Goal: Task Accomplishment & Management: Complete application form

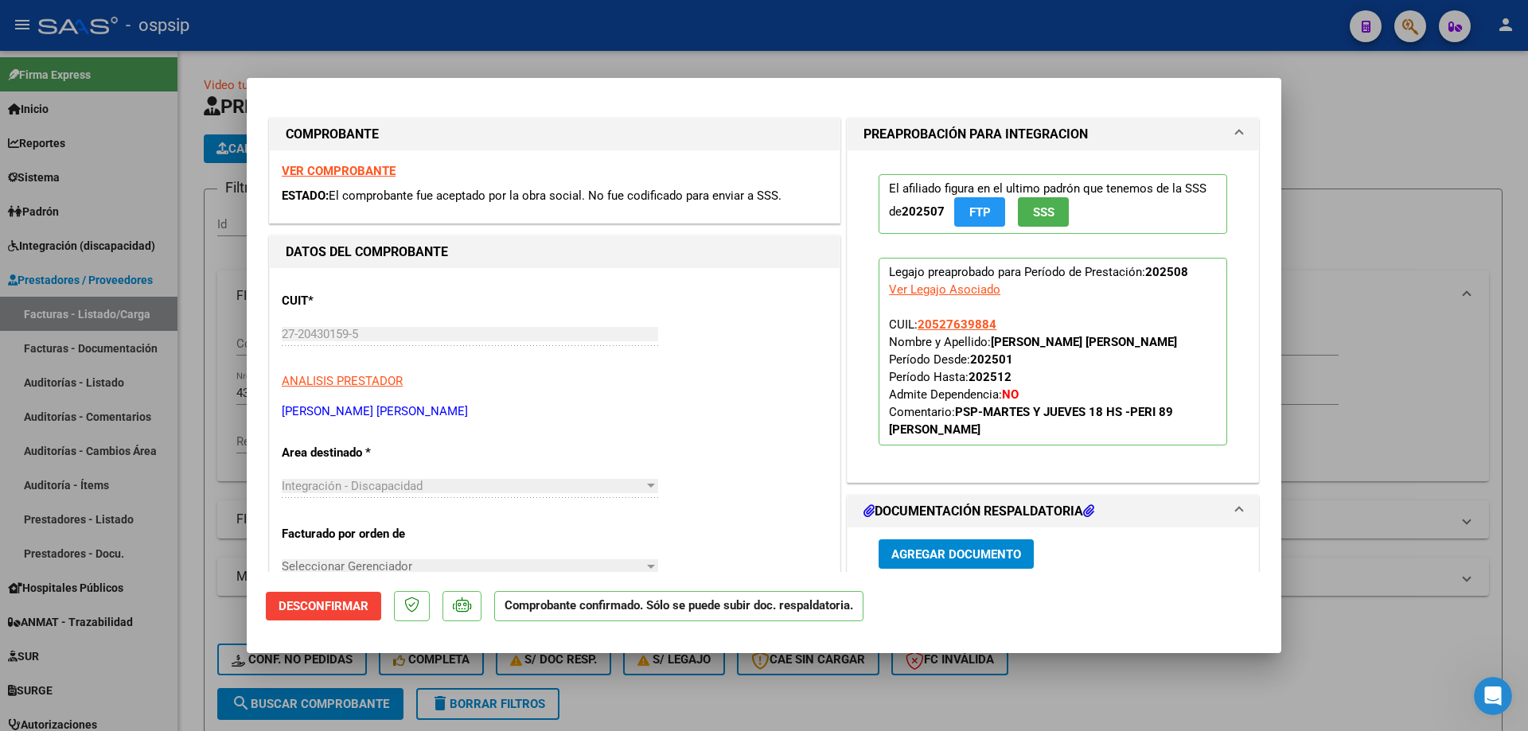
scroll to position [318, 0]
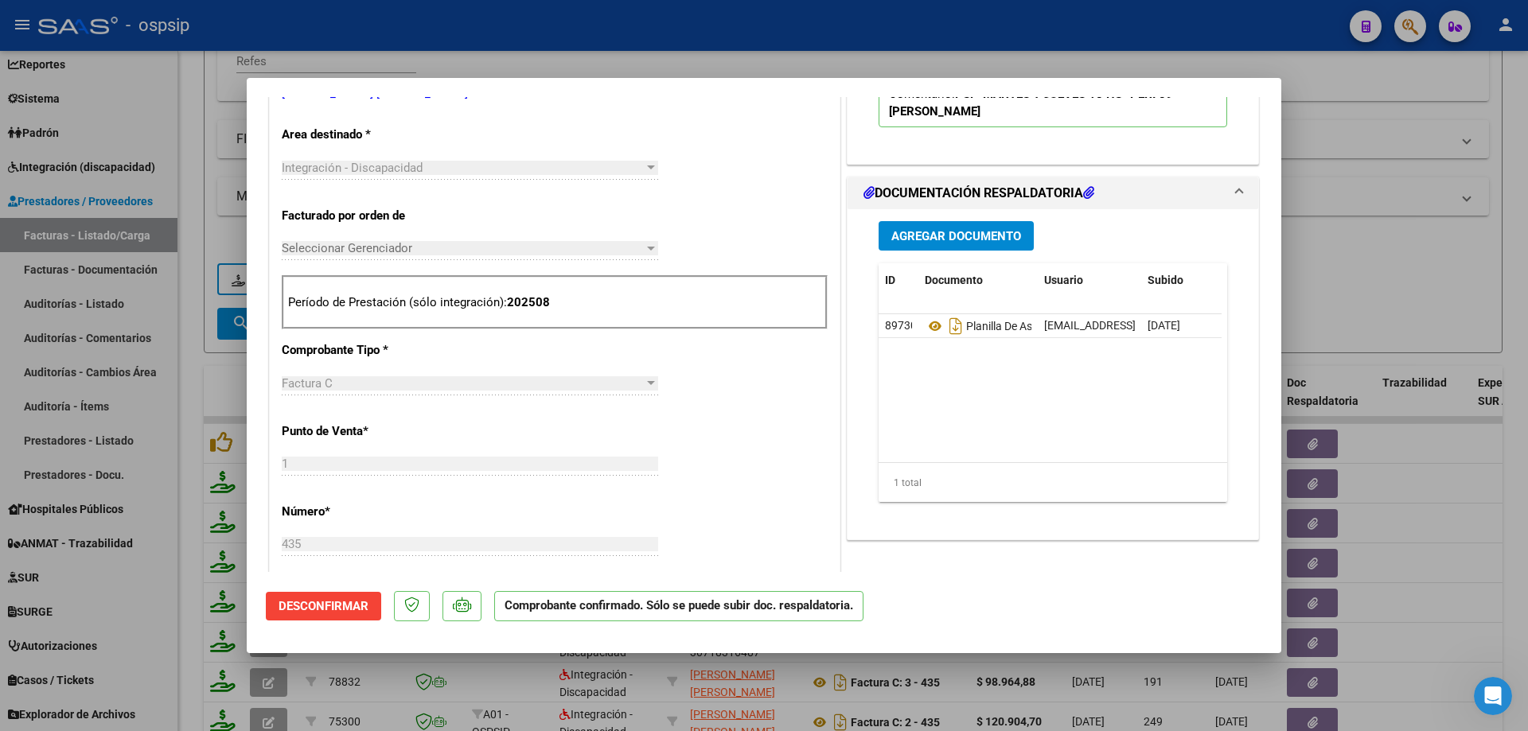
click at [1429, 161] on div at bounding box center [764, 365] width 1528 height 731
type input "$ 0,00"
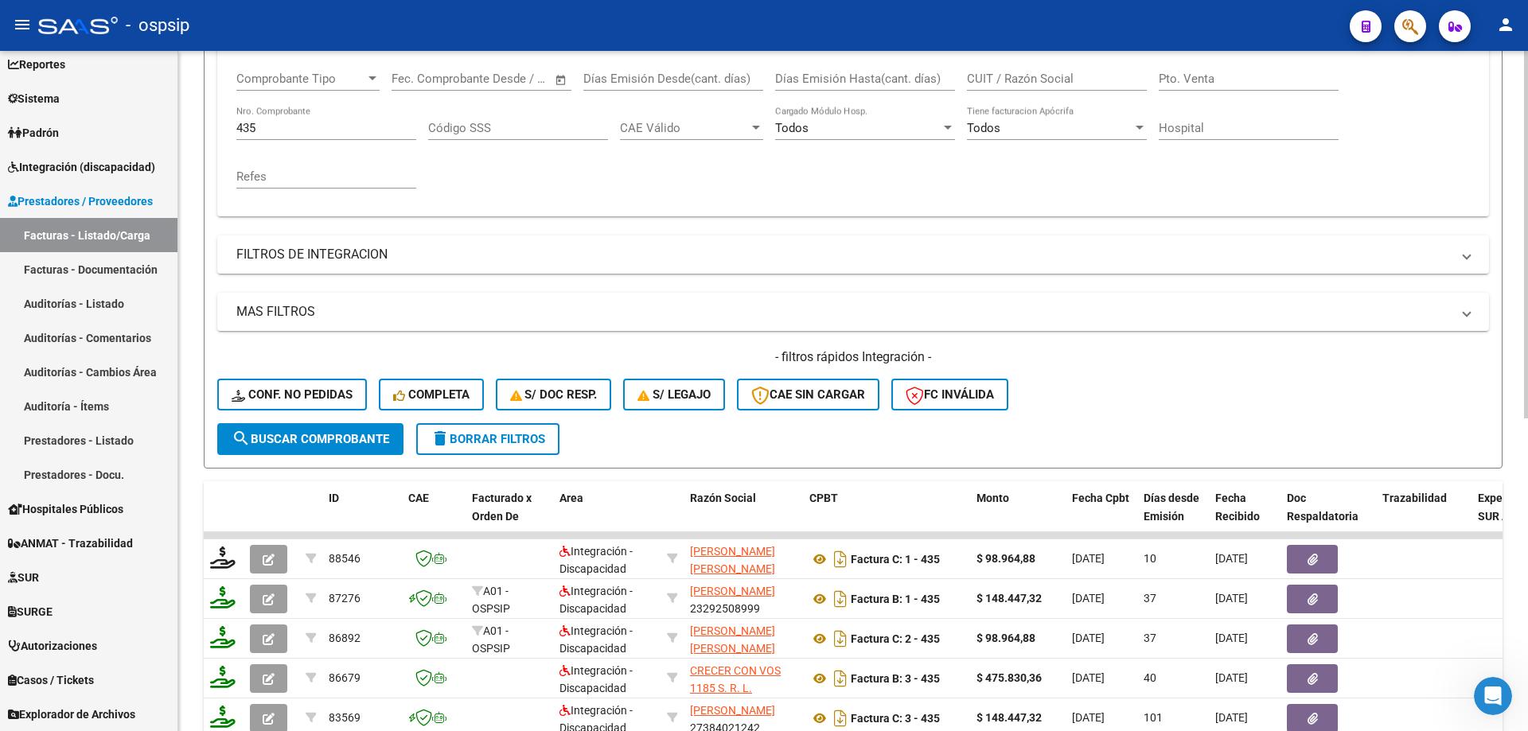
scroll to position [221, 0]
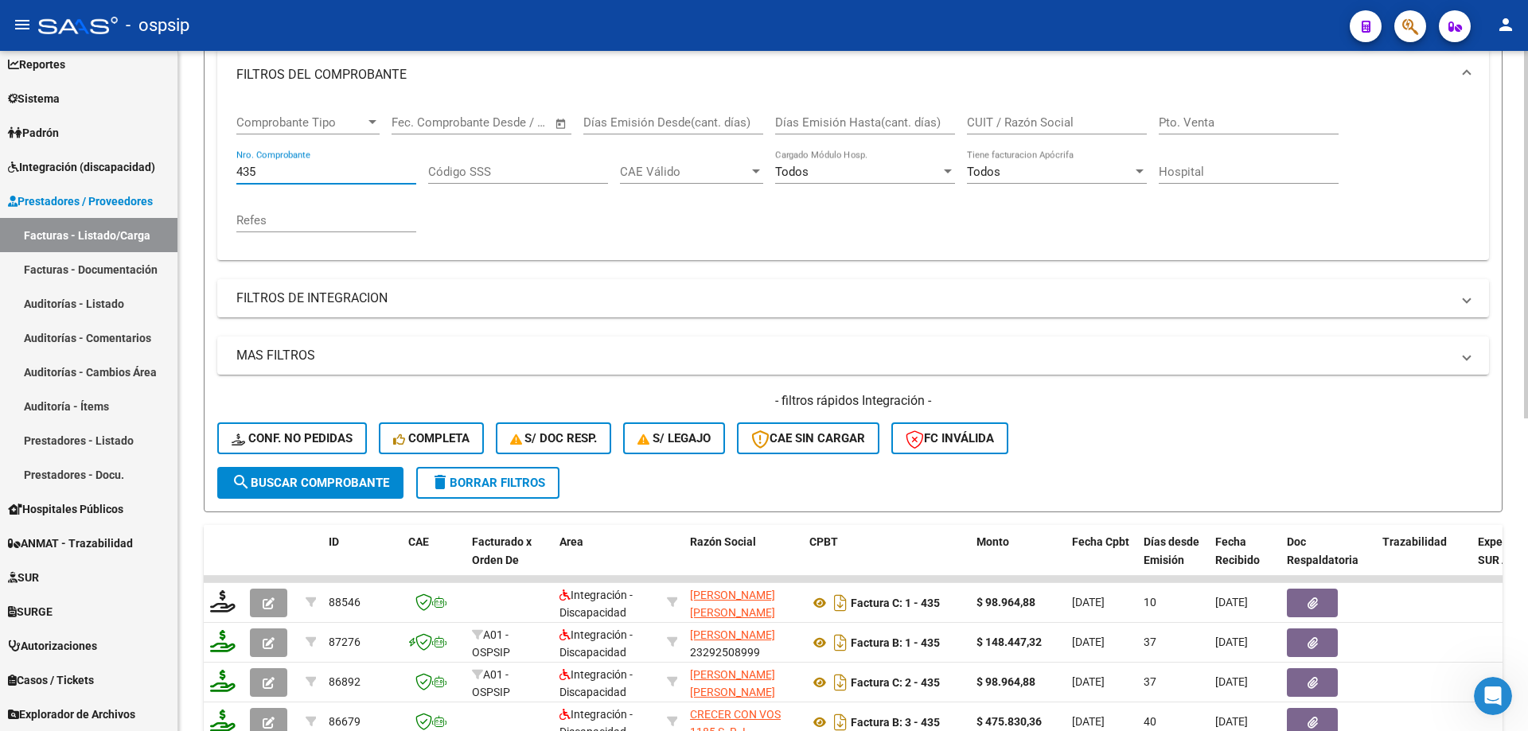
click at [277, 174] on input "435" at bounding box center [326, 172] width 180 height 14
type input "4"
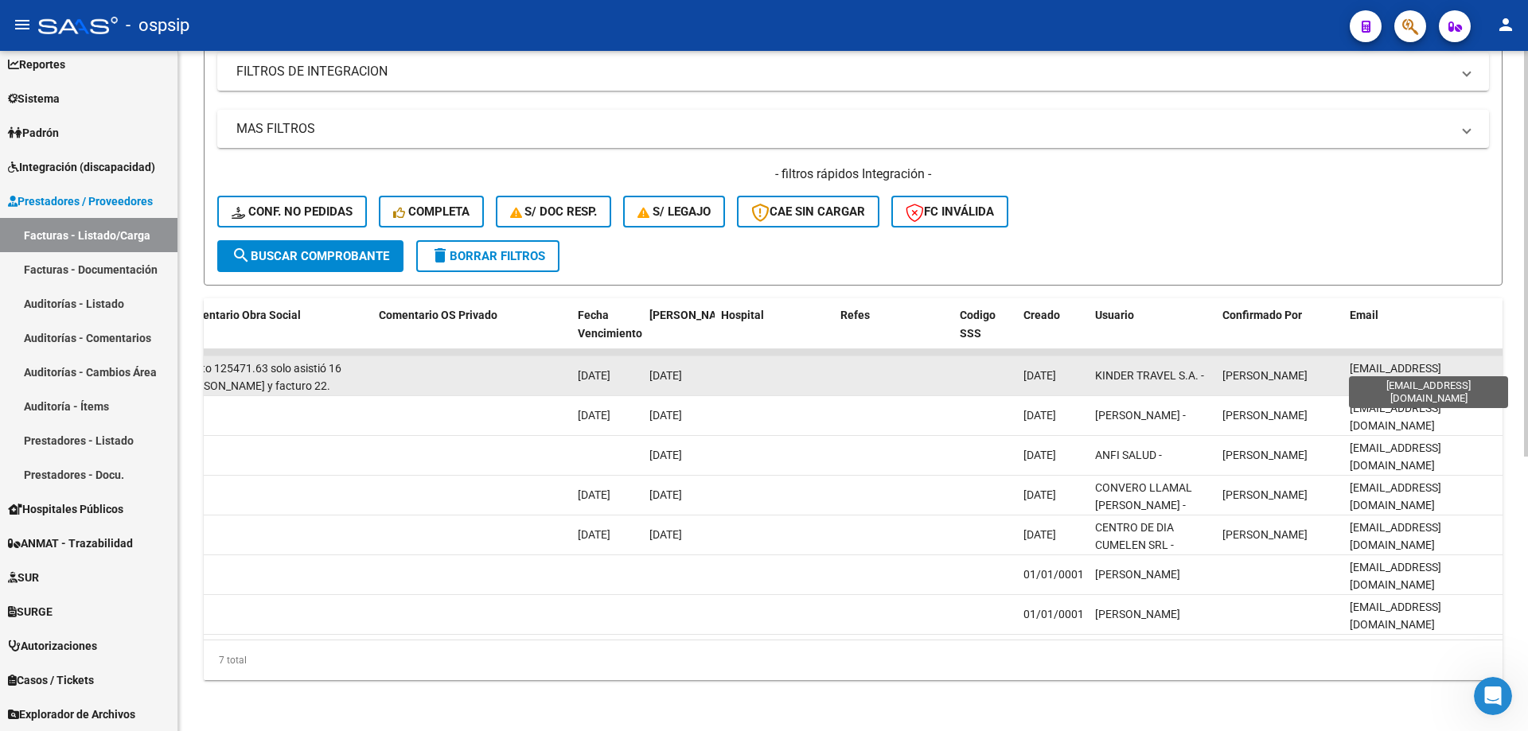
scroll to position [0, 10]
drag, startPoint x: 1350, startPoint y: 359, endPoint x: 1498, endPoint y: 365, distance: 148.2
click at [1498, 365] on datatable-body-cell "[EMAIL_ADDRESS][DOMAIN_NAME]" at bounding box center [1423, 376] width 159 height 39
copy span "[EMAIL_ADDRESS][DOMAIN_NAME]"
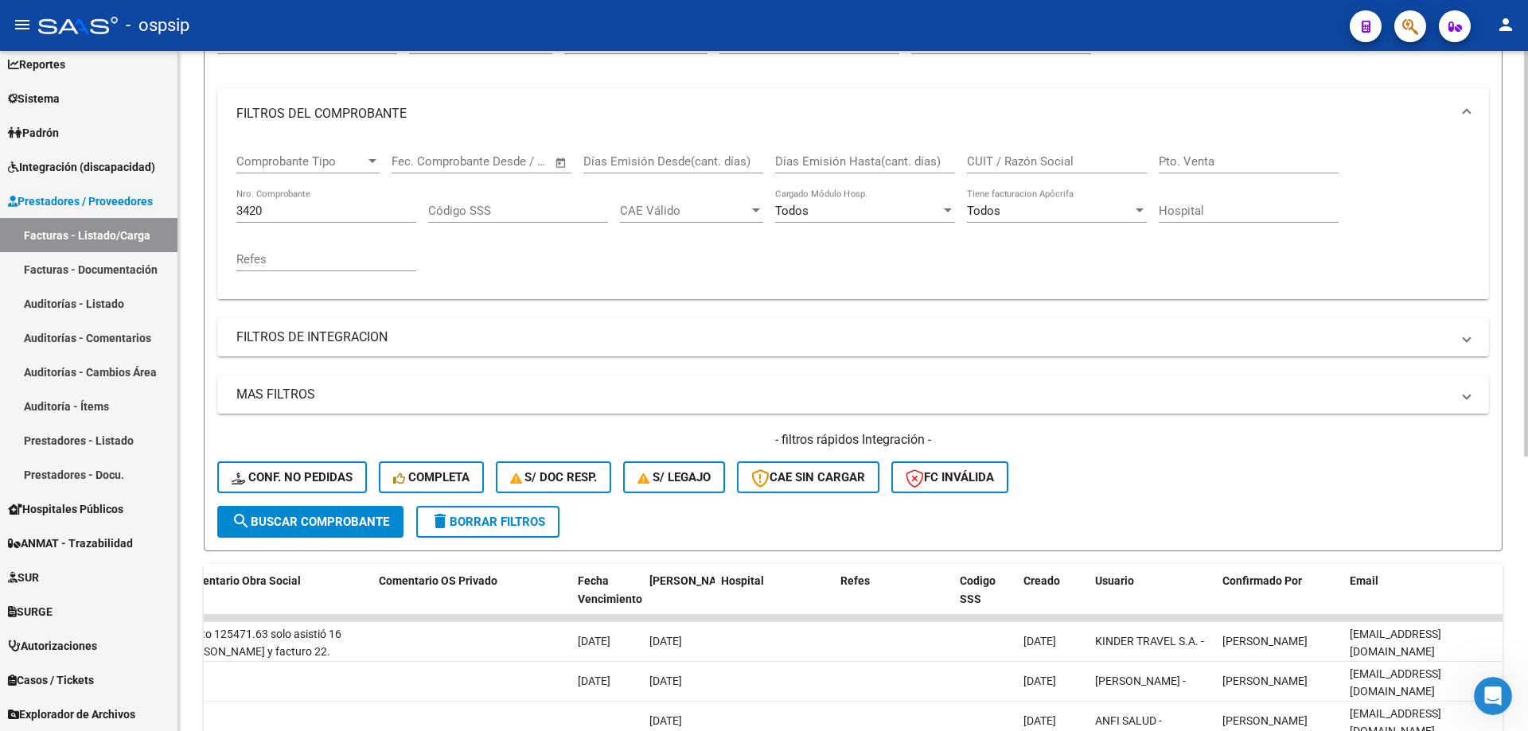
scroll to position [0, 0]
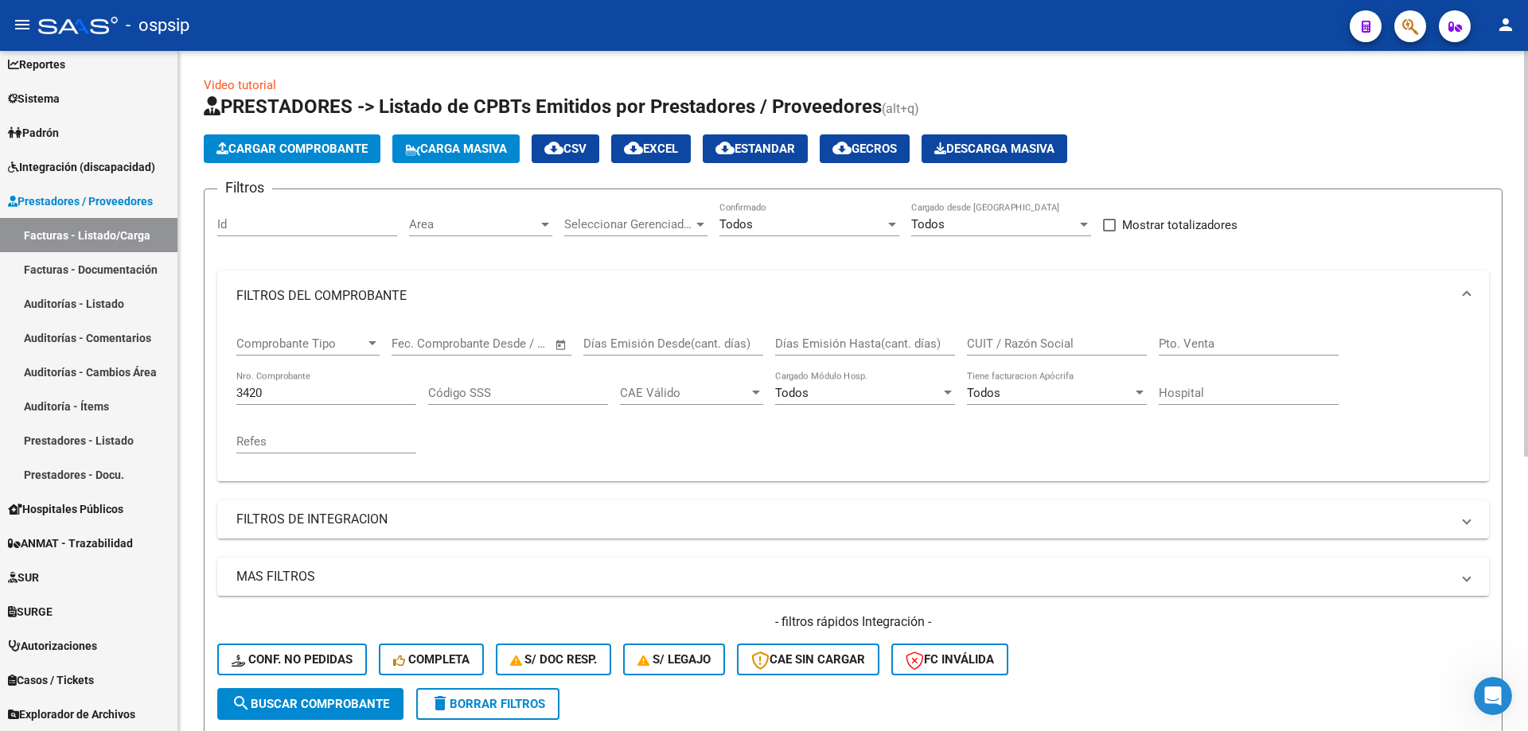
click at [279, 386] on input "3420" at bounding box center [326, 393] width 180 height 14
type input "3"
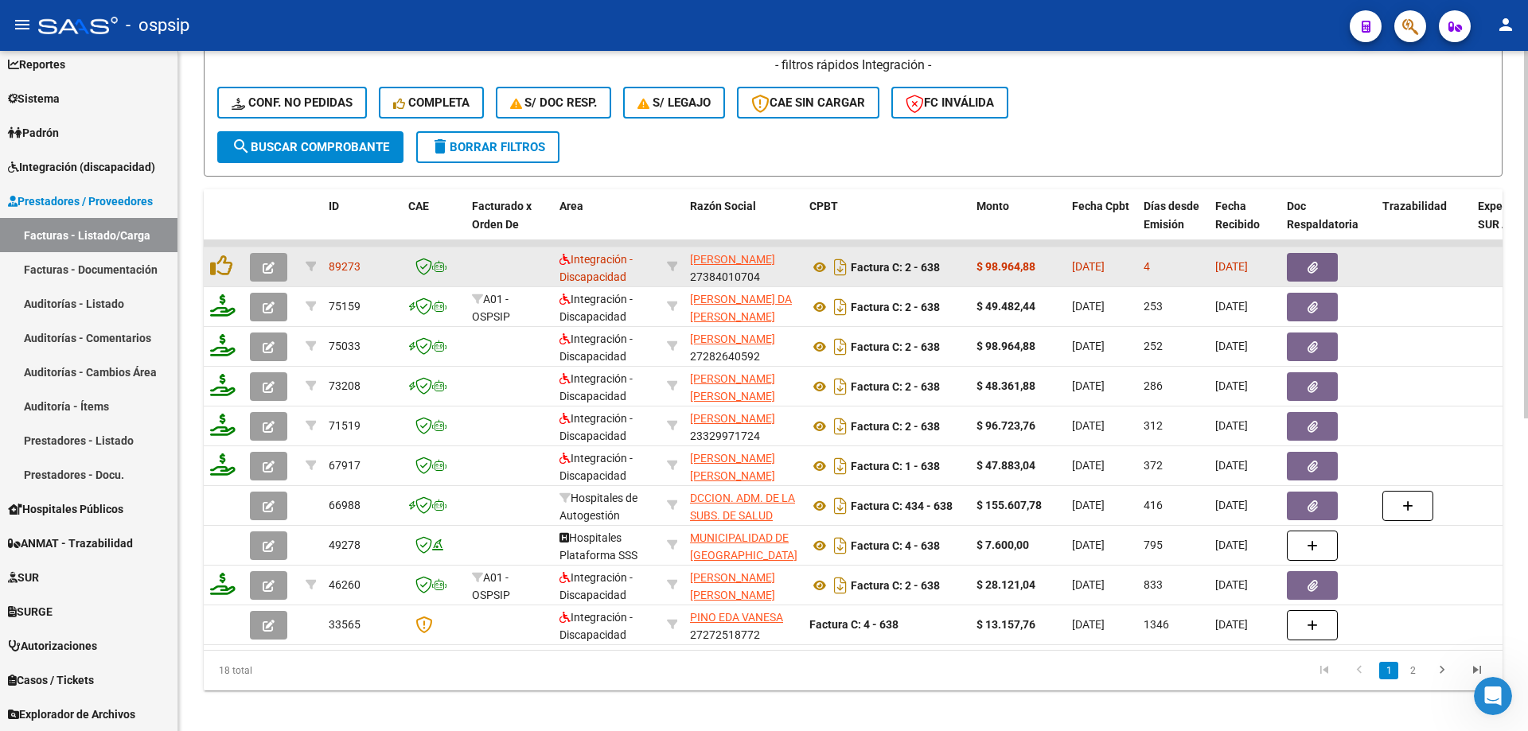
type input "638"
click at [271, 263] on icon "button" at bounding box center [269, 268] width 12 height 12
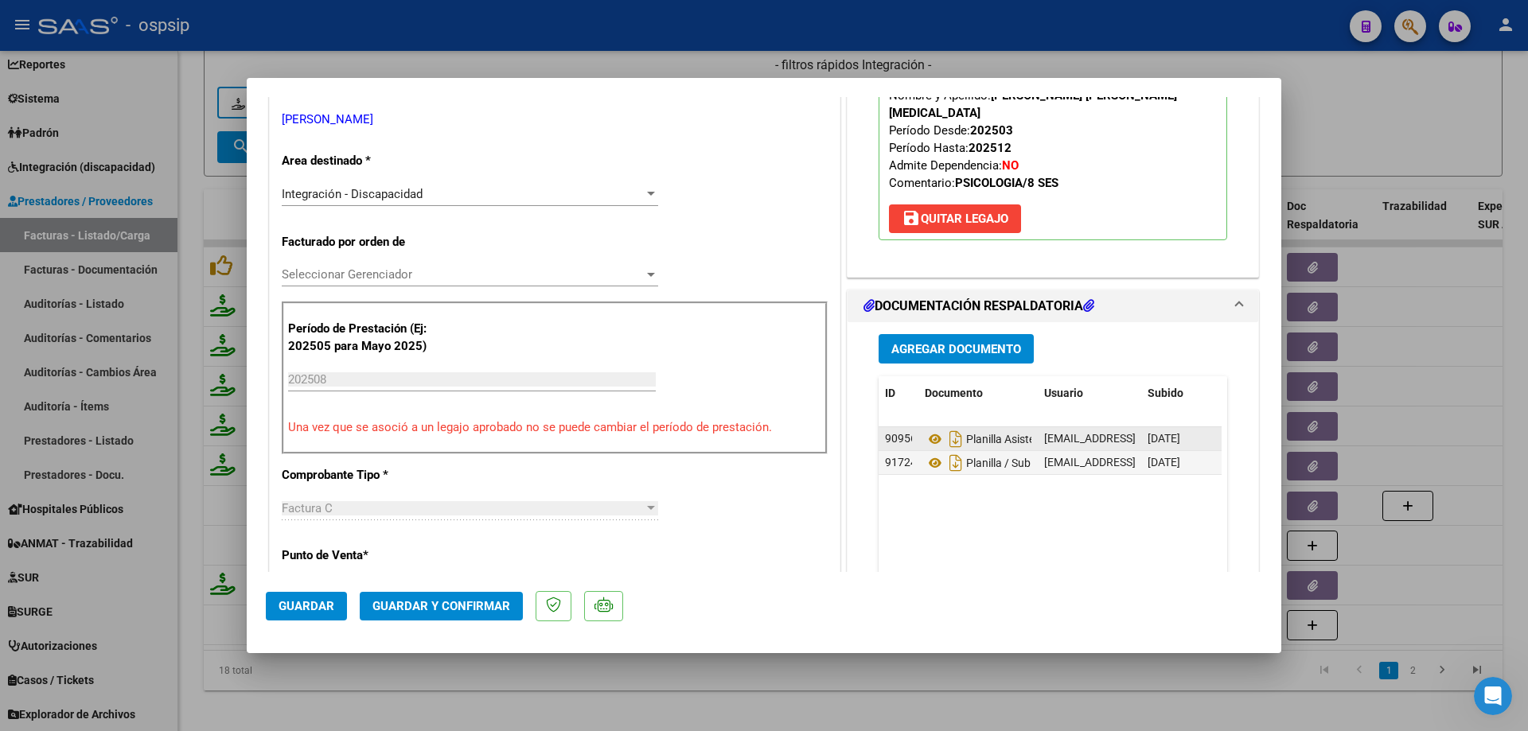
scroll to position [318, 0]
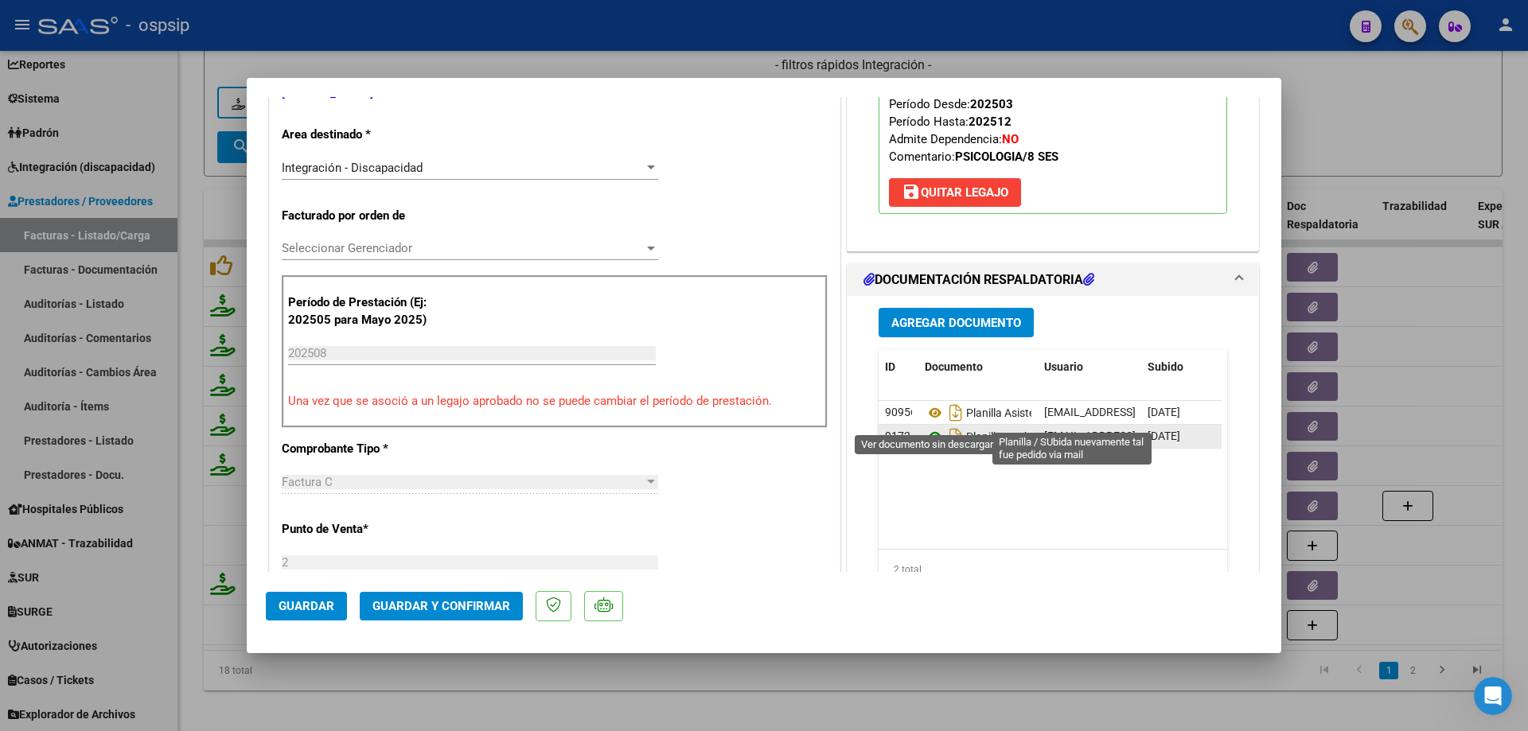
click at [930, 427] on icon at bounding box center [935, 436] width 21 height 19
click at [1329, 135] on div at bounding box center [764, 365] width 1528 height 731
type input "$ 0,00"
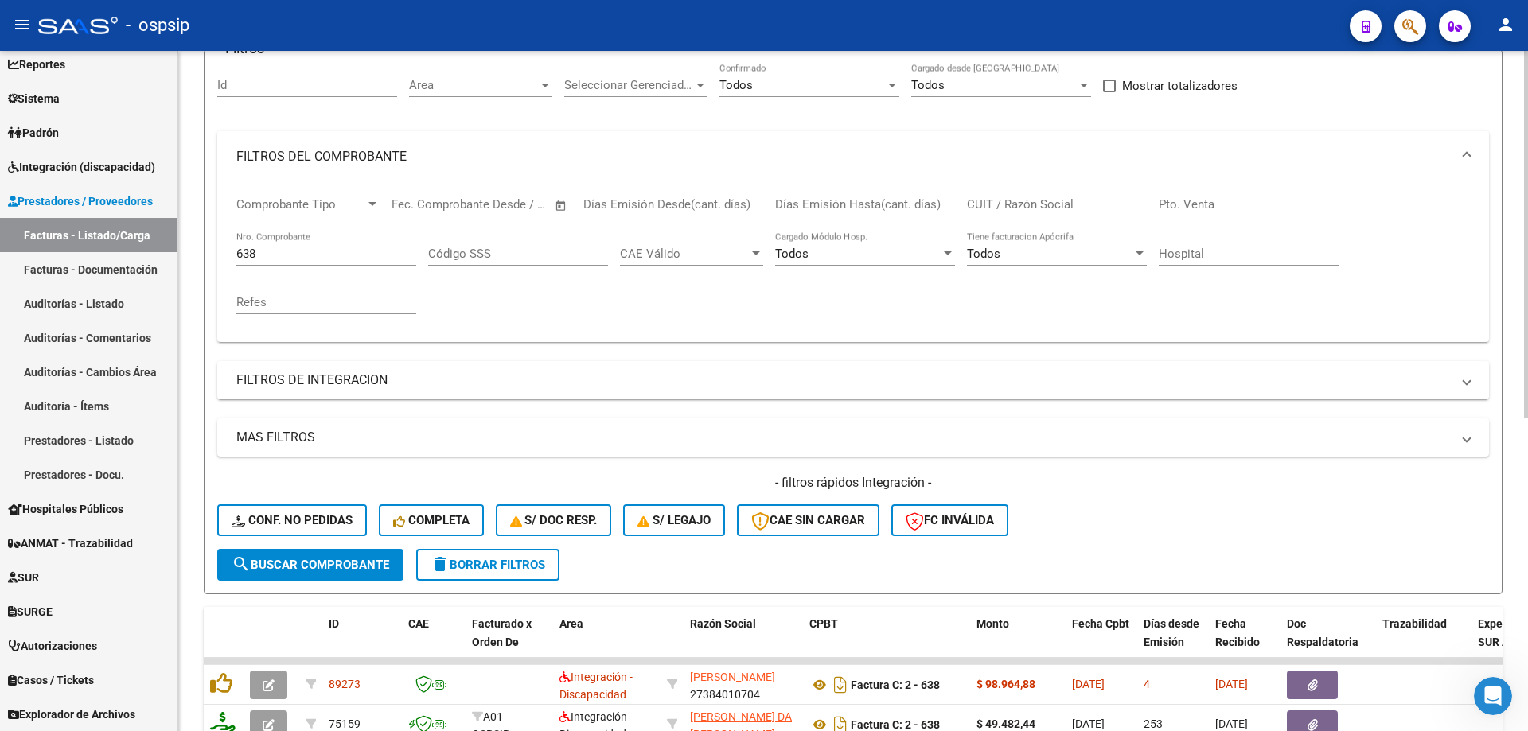
scroll to position [0, 0]
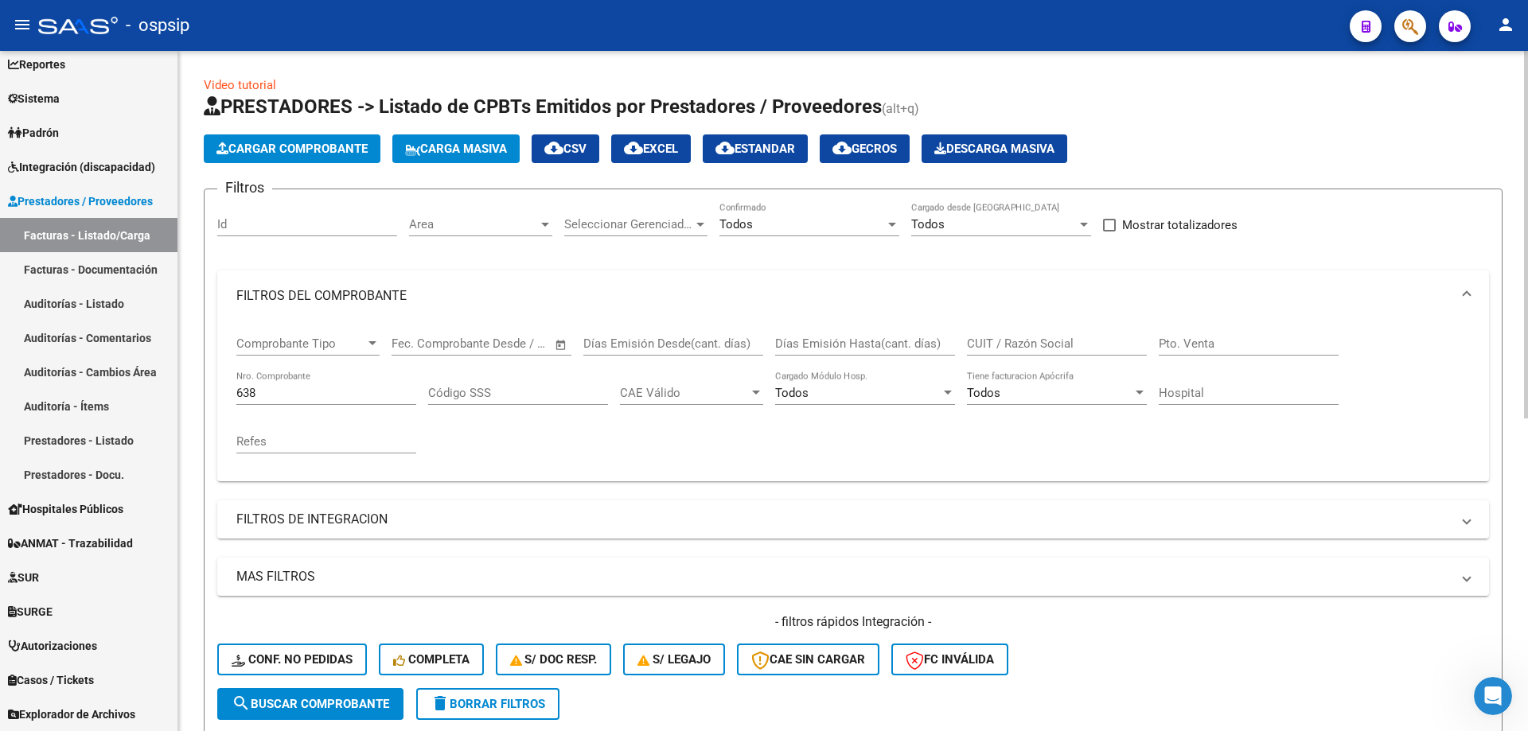
click at [298, 392] on input "638" at bounding box center [326, 393] width 180 height 14
type input "6"
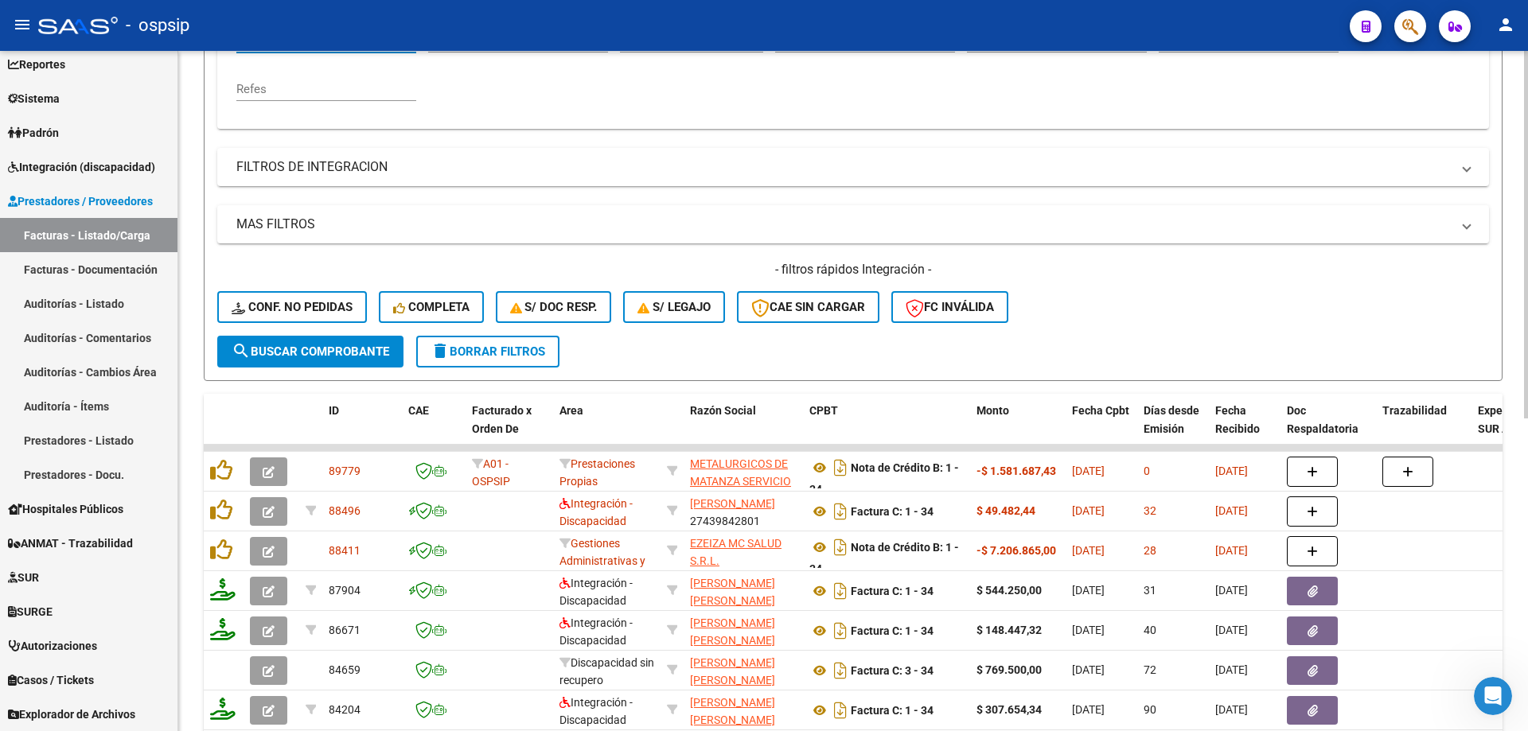
scroll to position [398, 0]
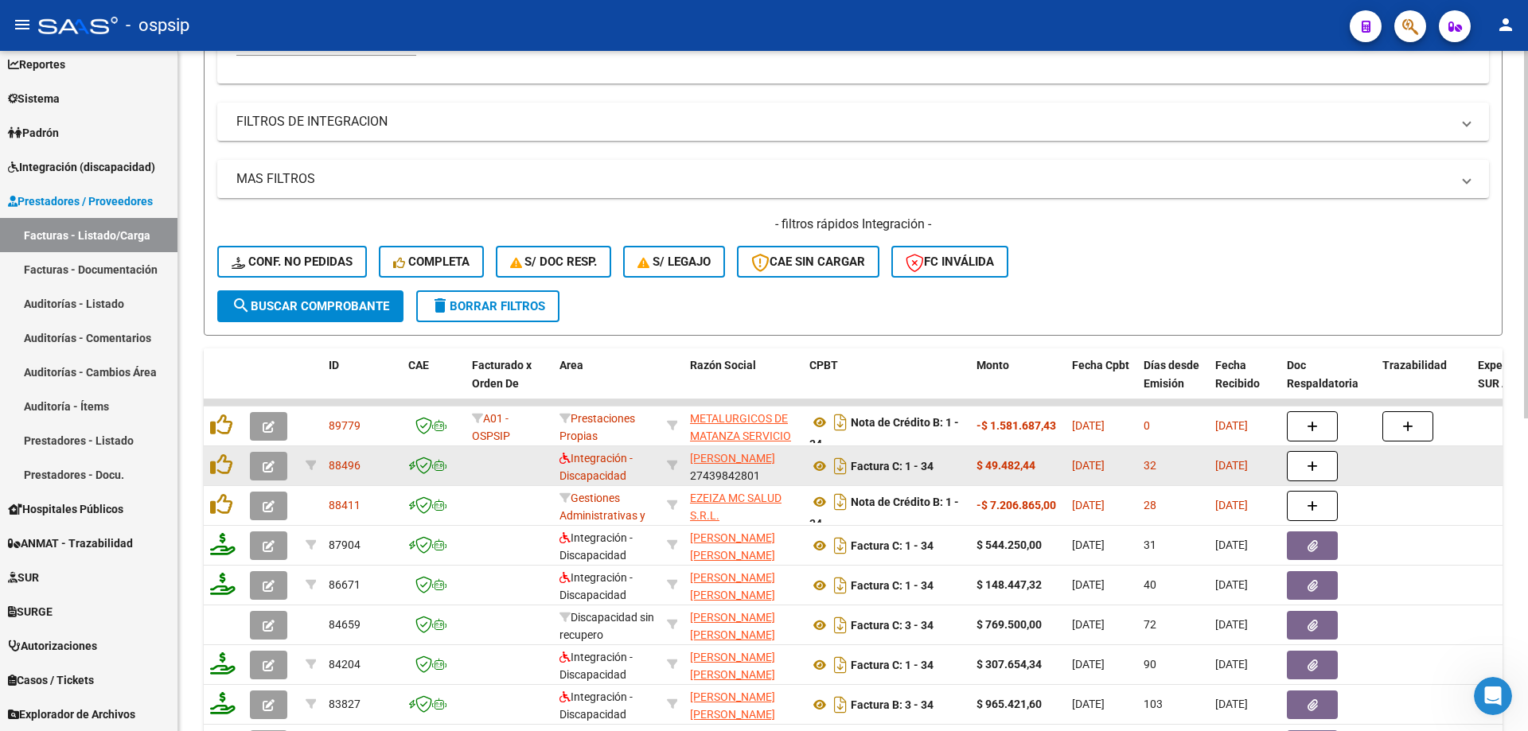
type input "34"
click at [263, 470] on icon "button" at bounding box center [269, 467] width 12 height 12
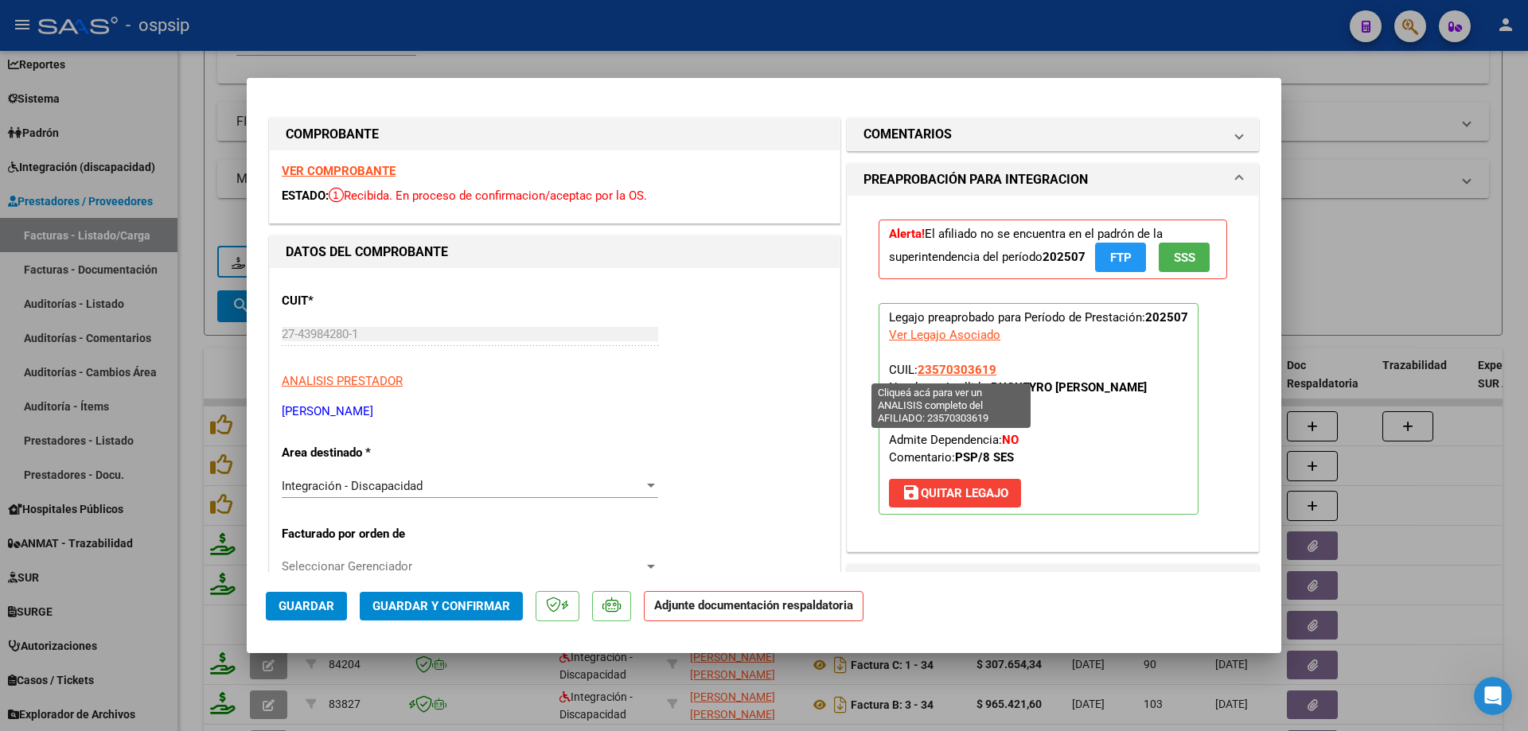
click at [934, 369] on span "23570303619" at bounding box center [957, 370] width 79 height 14
type textarea "23570303619"
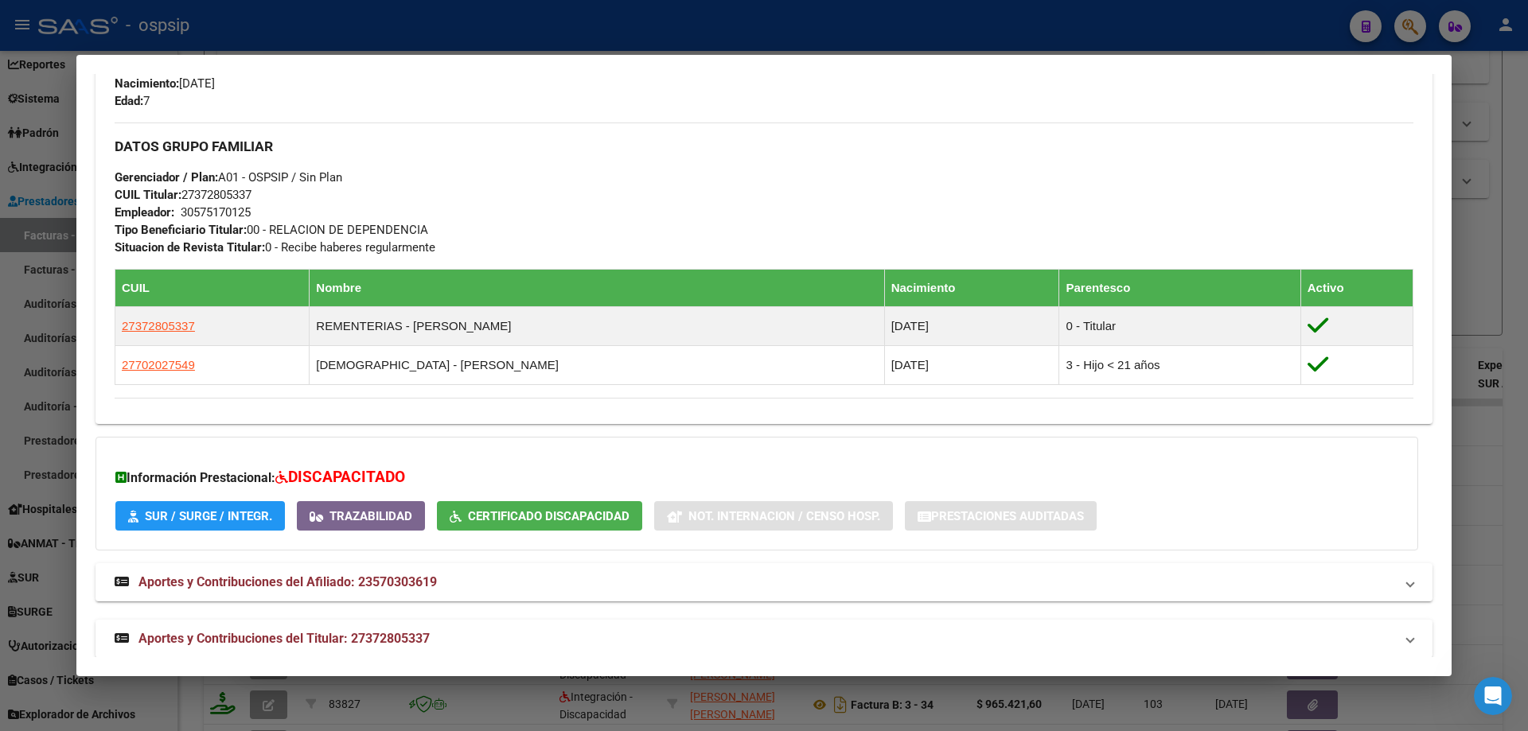
scroll to position [684, 0]
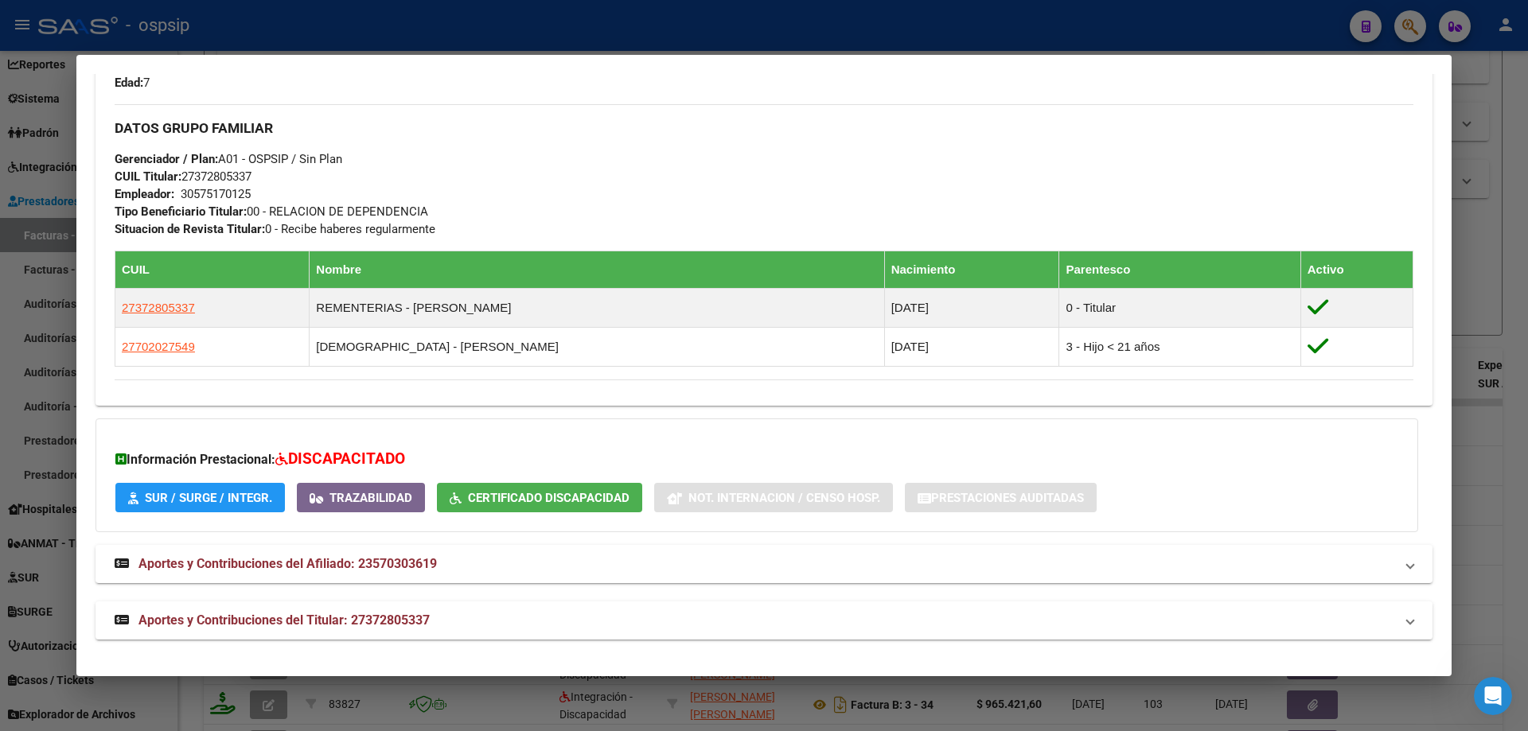
click at [1501, 322] on div at bounding box center [764, 365] width 1528 height 731
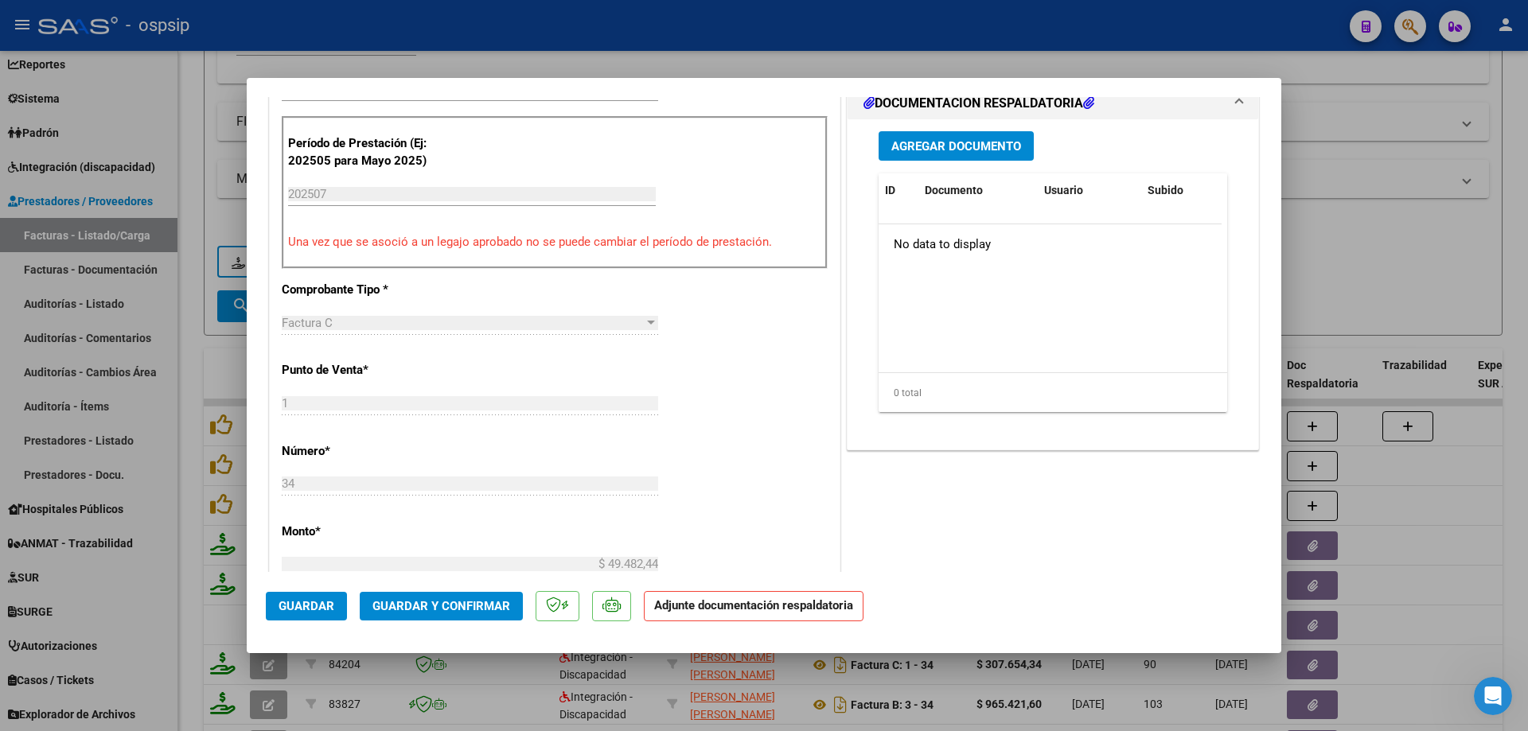
click at [1430, 241] on div at bounding box center [764, 365] width 1528 height 731
type input "$ 0,00"
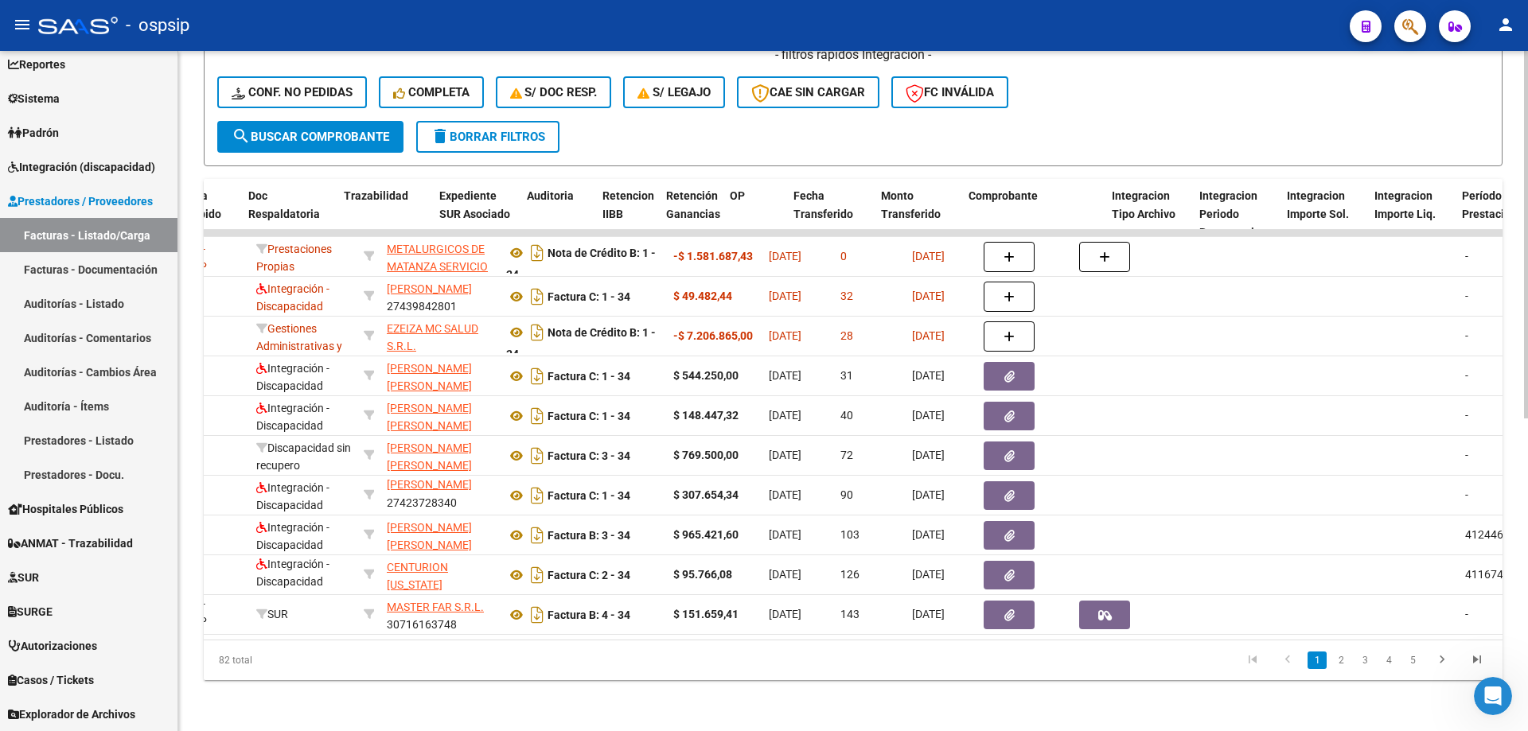
scroll to position [0, 2805]
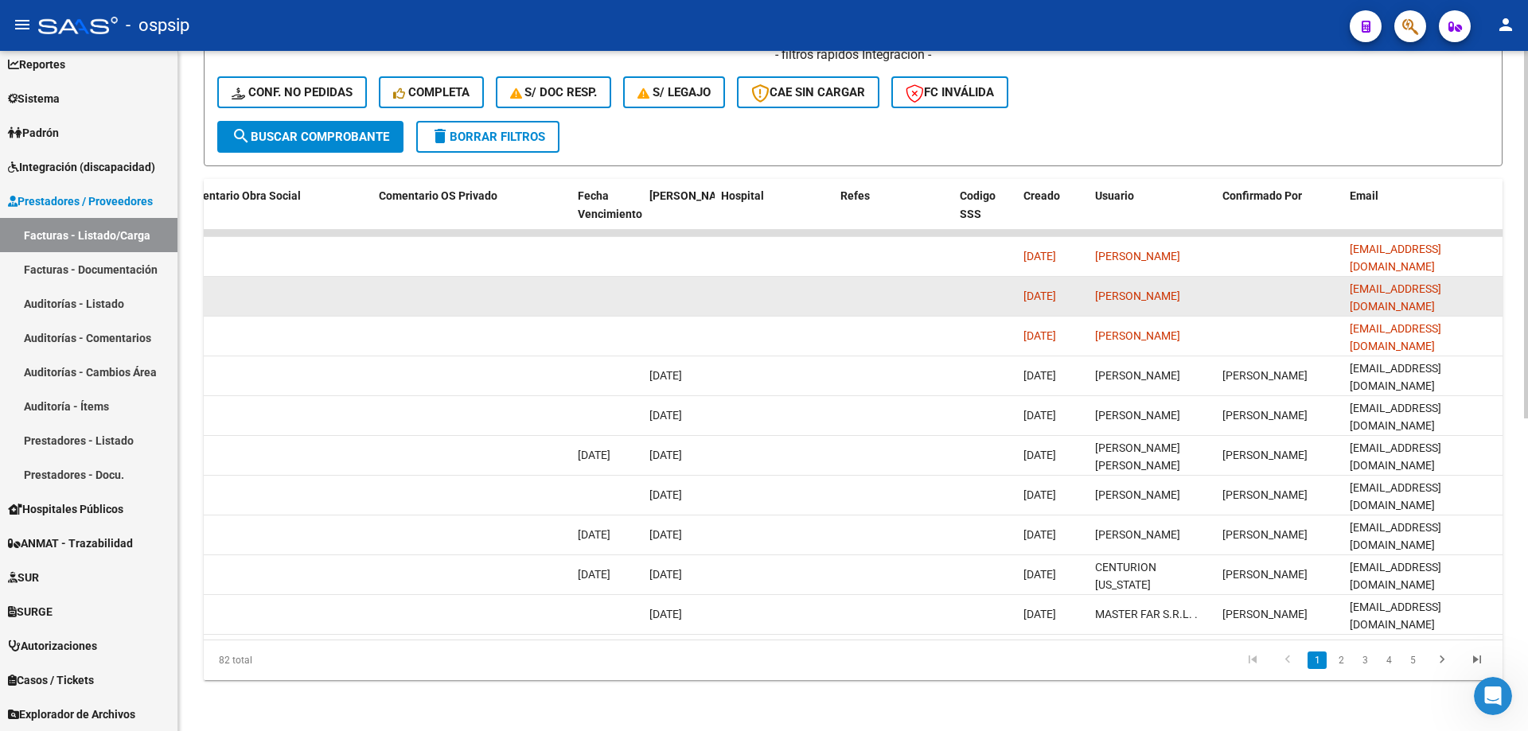
drag, startPoint x: 1466, startPoint y: 283, endPoint x: 1355, endPoint y: 282, distance: 111.4
click at [1352, 283] on div "[EMAIL_ADDRESS][DOMAIN_NAME]" at bounding box center [1423, 296] width 146 height 33
copy span "[EMAIL_ADDRESS][DOMAIN_NAME]"
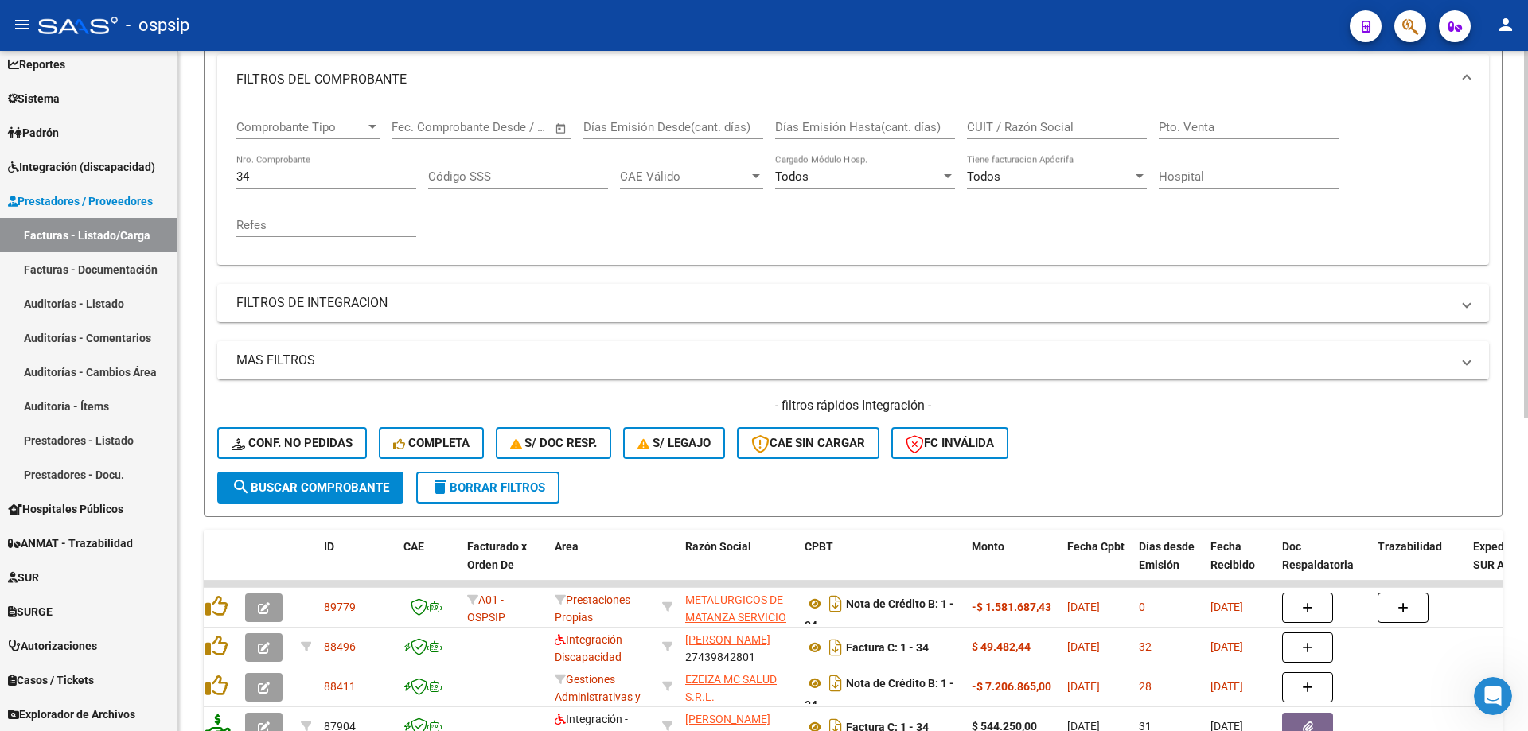
scroll to position [181, 0]
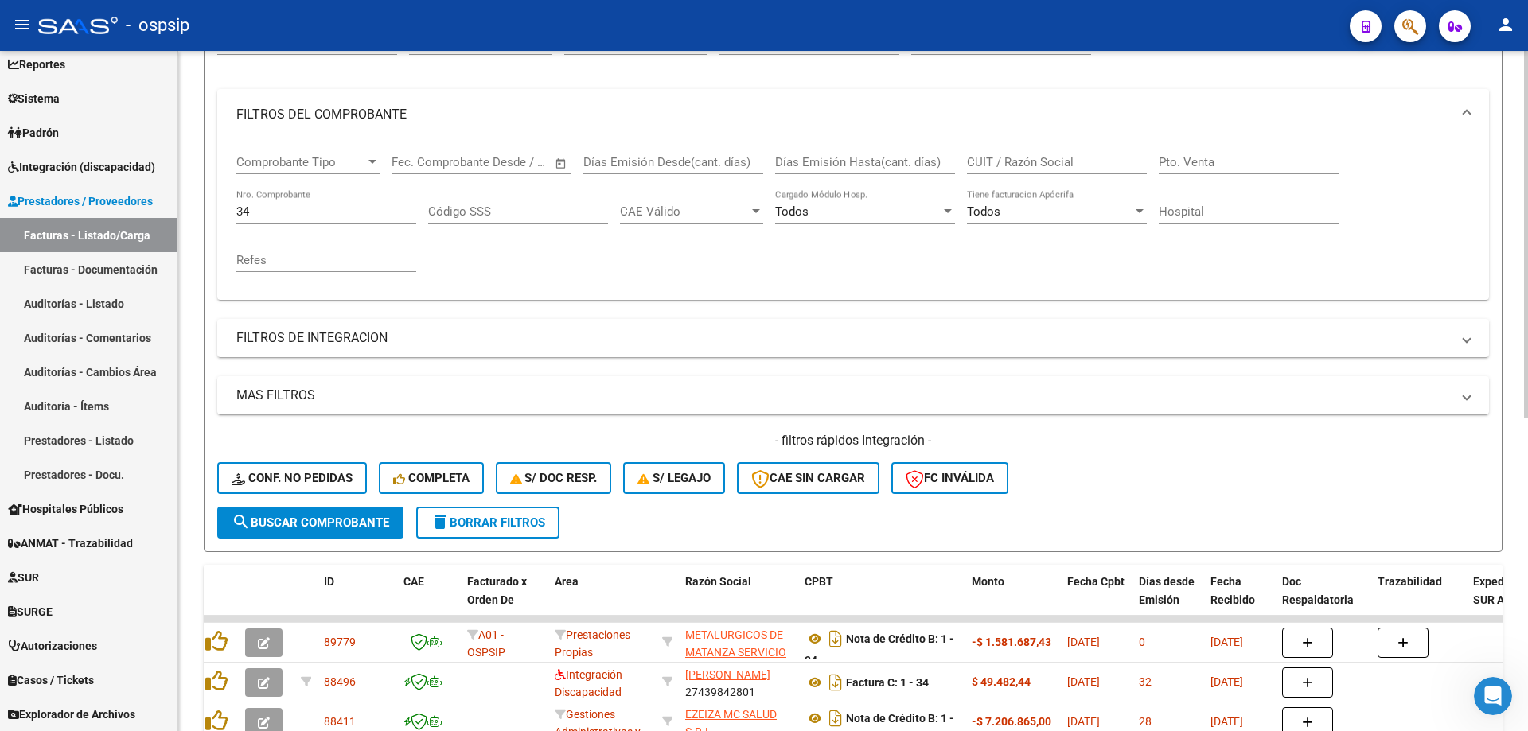
click at [279, 213] on input "34" at bounding box center [326, 212] width 180 height 14
type input "3"
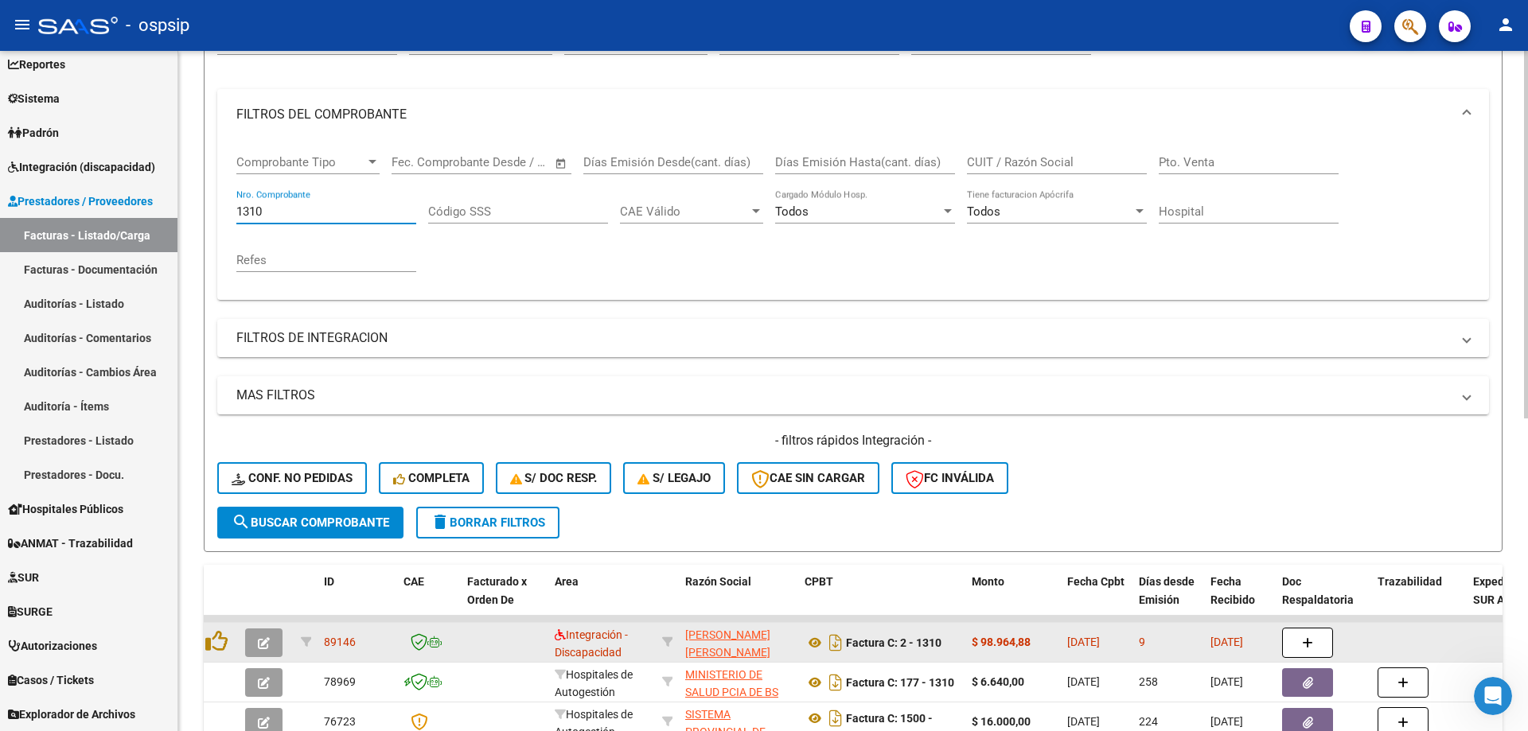
type input "1310"
click at [273, 638] on button "button" at bounding box center [263, 643] width 37 height 29
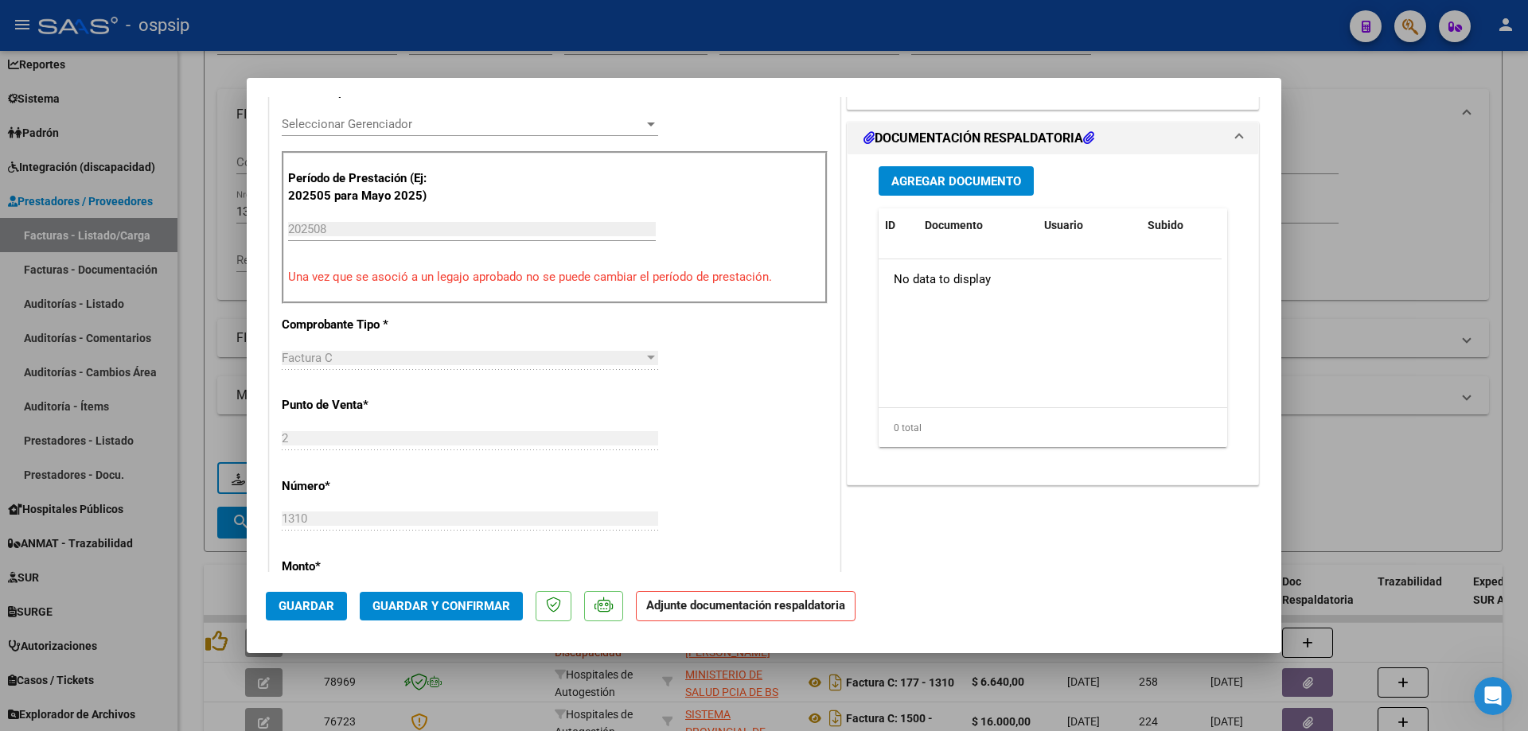
scroll to position [557, 0]
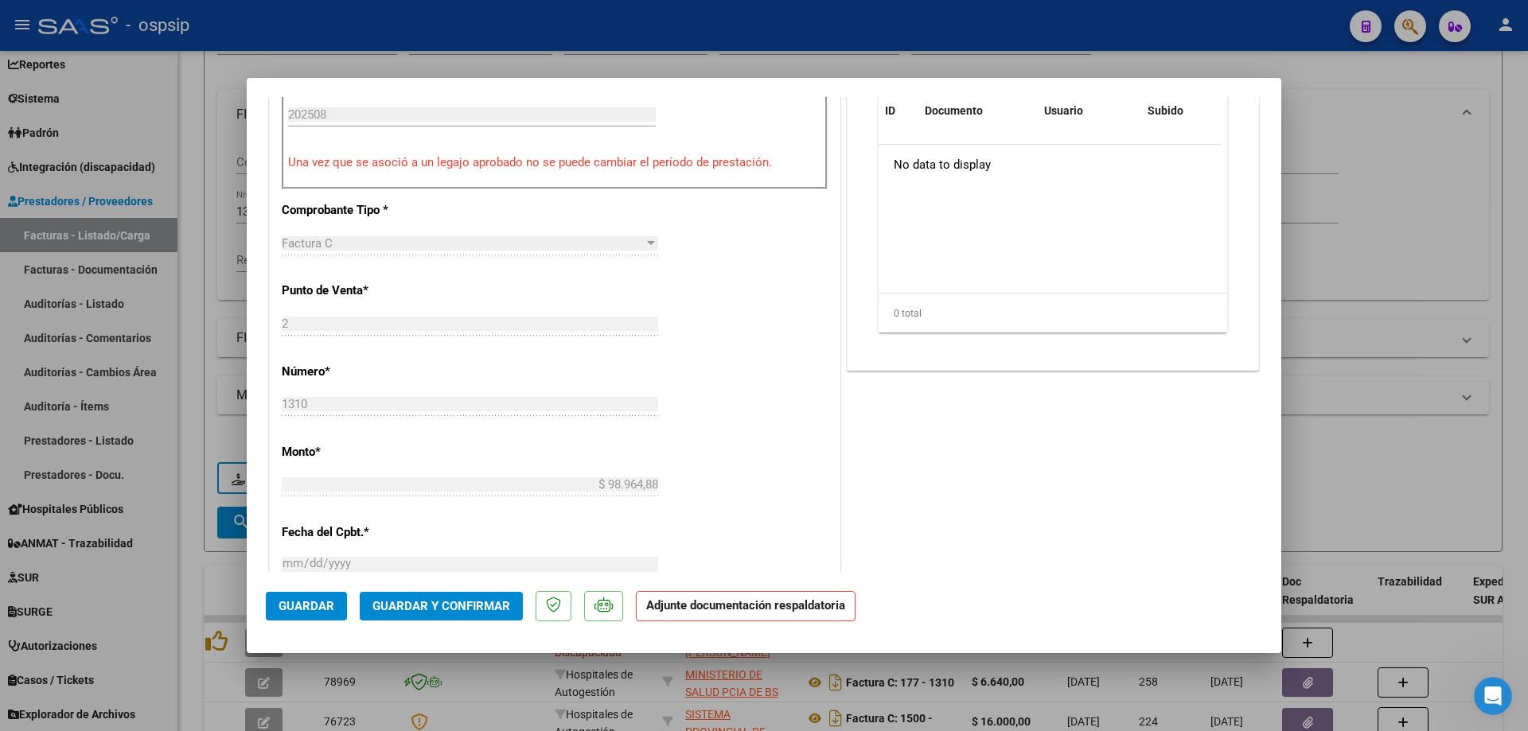
click at [1354, 260] on div at bounding box center [764, 365] width 1528 height 731
type input "$ 0,00"
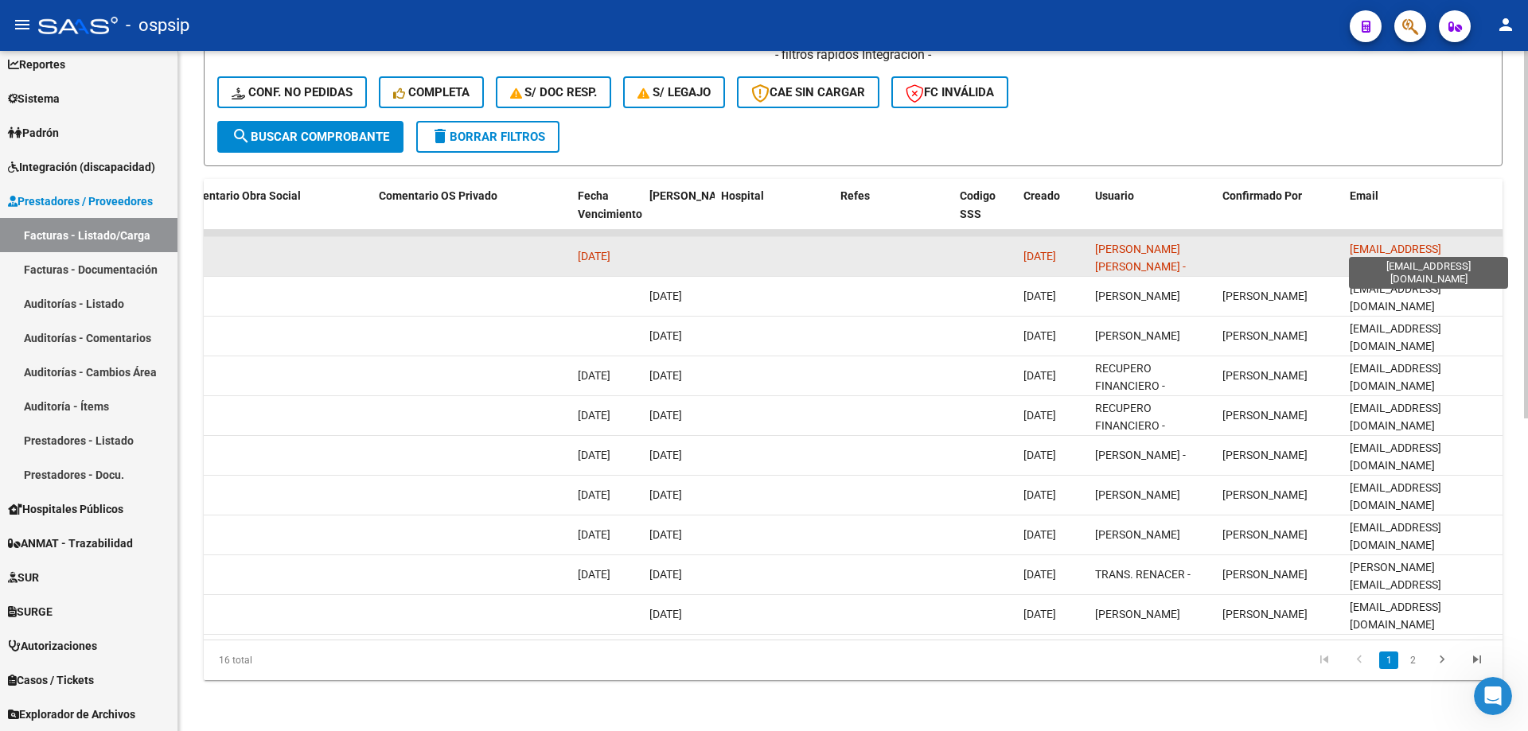
scroll to position [0, 6]
drag, startPoint x: 1345, startPoint y: 240, endPoint x: 1497, endPoint y: 238, distance: 152.0
click at [1497, 238] on datatable-body-cell "[EMAIL_ADDRESS][DOMAIN_NAME]" at bounding box center [1423, 256] width 159 height 39
copy span "[EMAIL_ADDRESS][DOMAIN_NAME]"
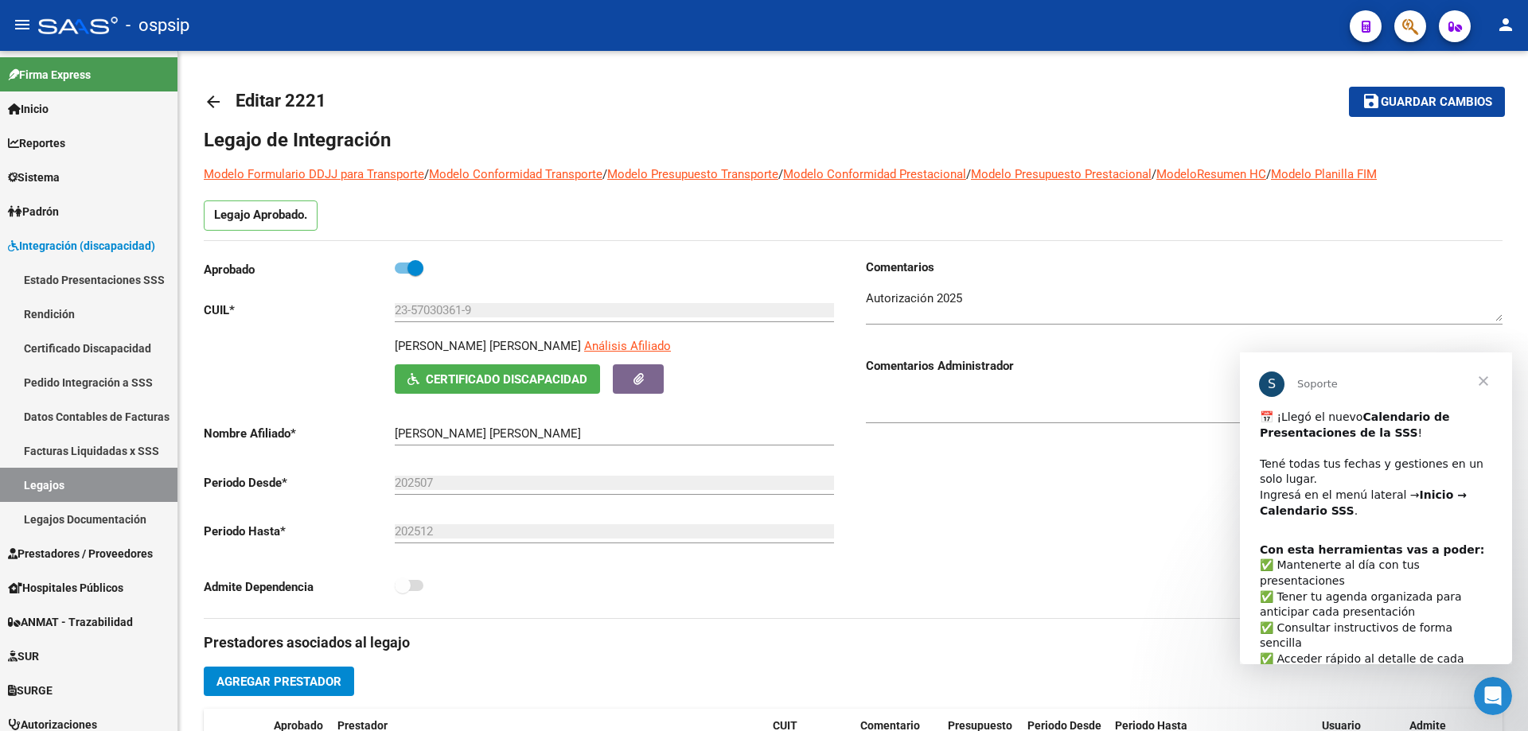
scroll to position [16, 0]
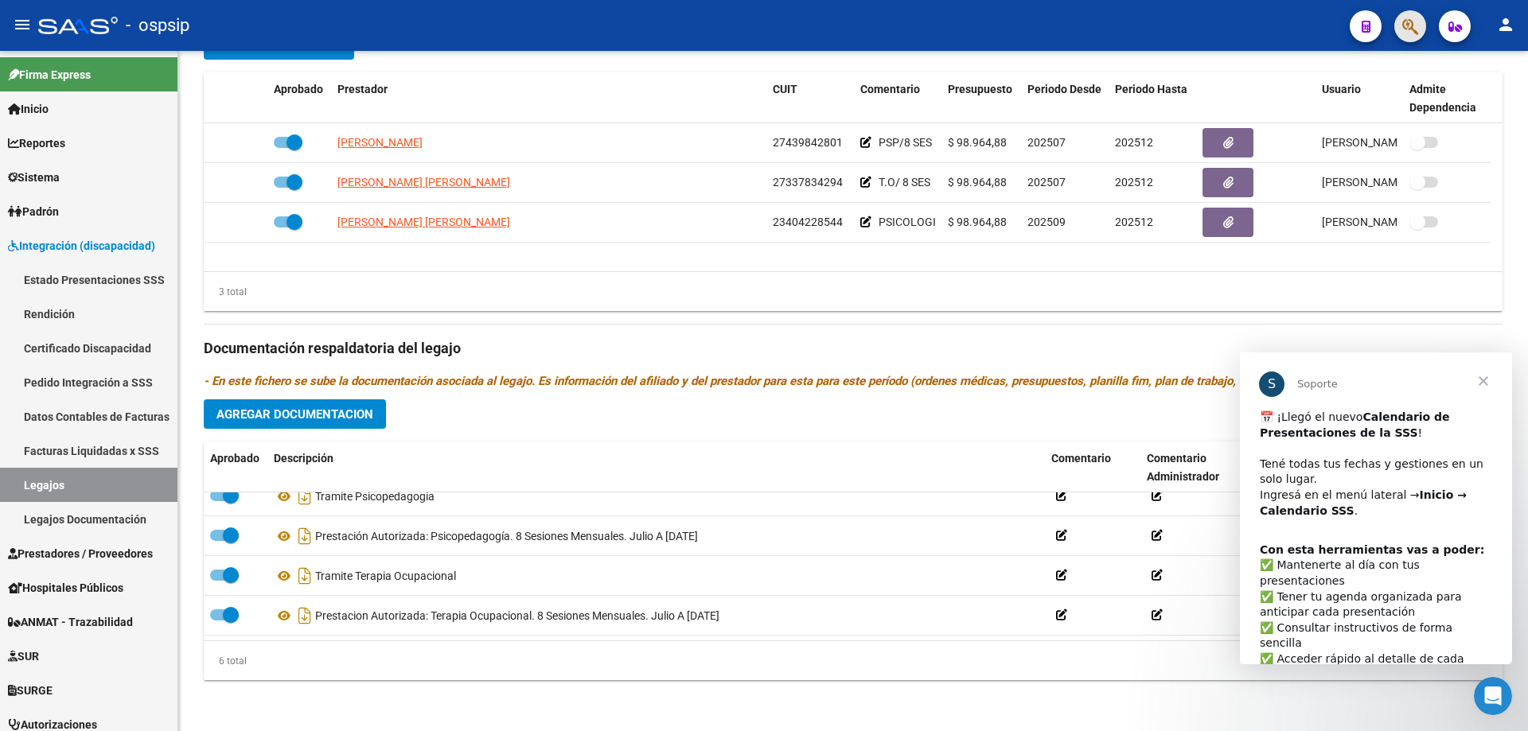
click at [1419, 28] on button "button" at bounding box center [1410, 26] width 32 height 32
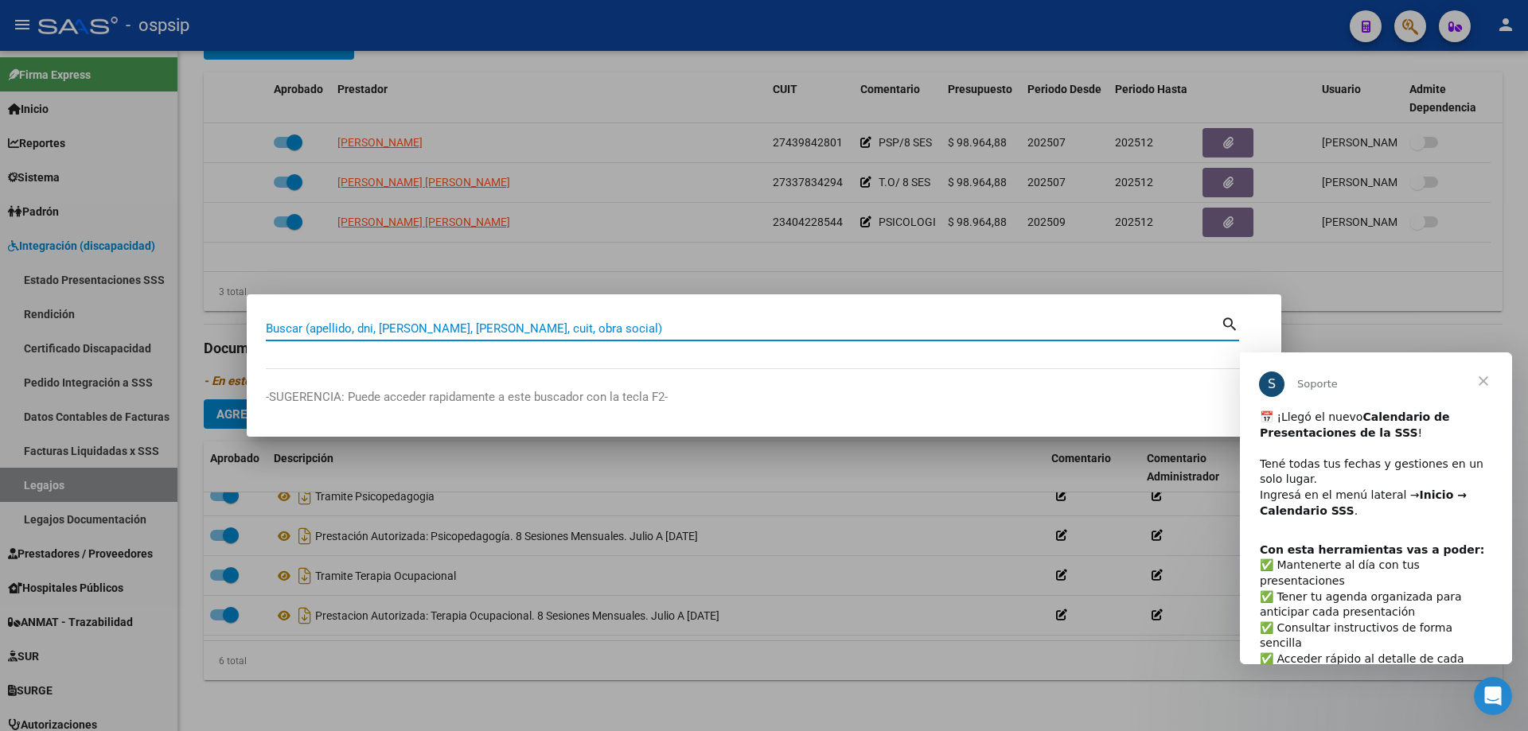
click at [552, 318] on div "Buscar (apellido, dni, [PERSON_NAME], [PERSON_NAME], cuit, obra social)" at bounding box center [743, 329] width 955 height 24
type input "[PERSON_NAME]"
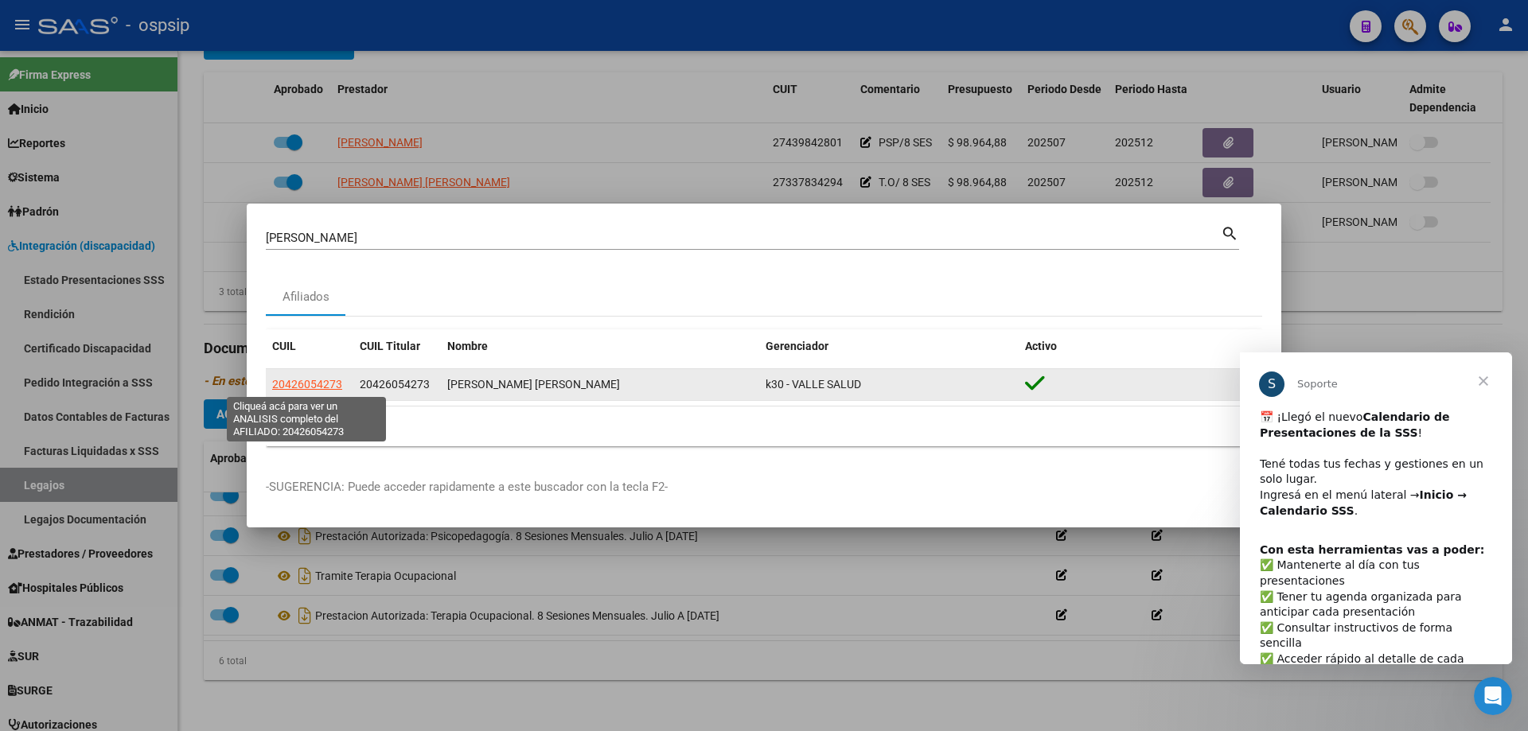
click at [318, 387] on span "20426054273" at bounding box center [307, 384] width 70 height 13
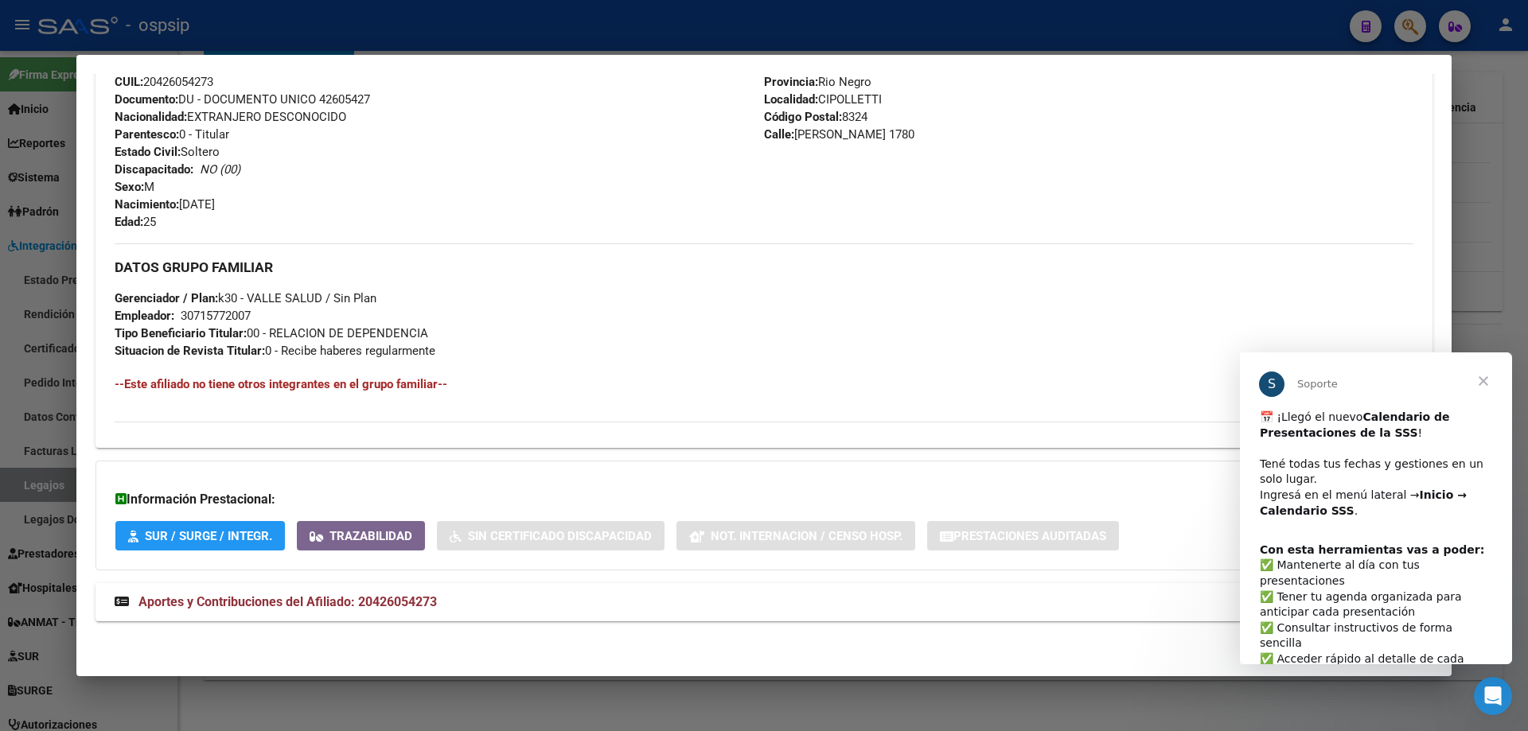
scroll to position [212, 0]
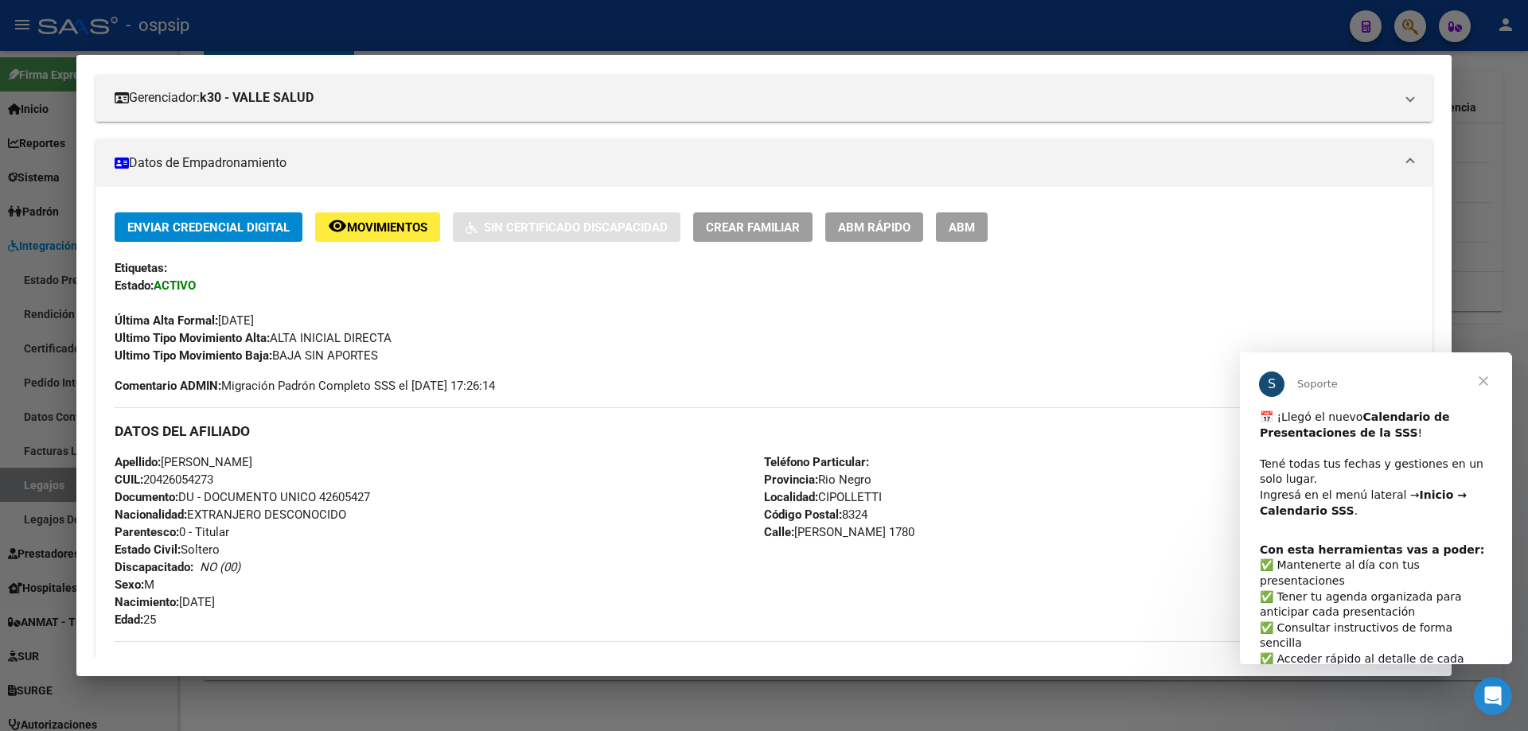
click at [1483, 240] on div at bounding box center [764, 365] width 1528 height 731
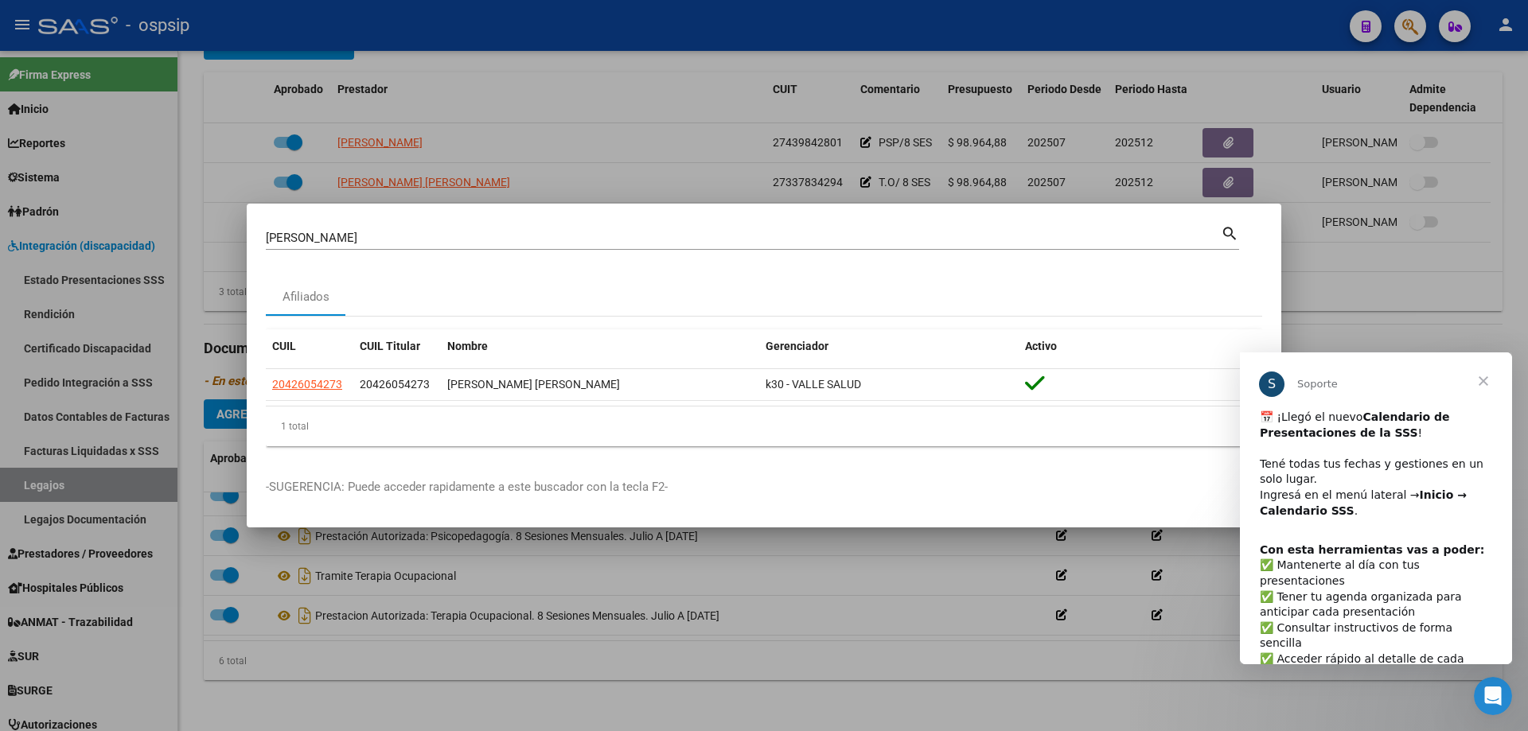
click at [1489, 378] on span "Cerrar" at bounding box center [1483, 381] width 57 height 57
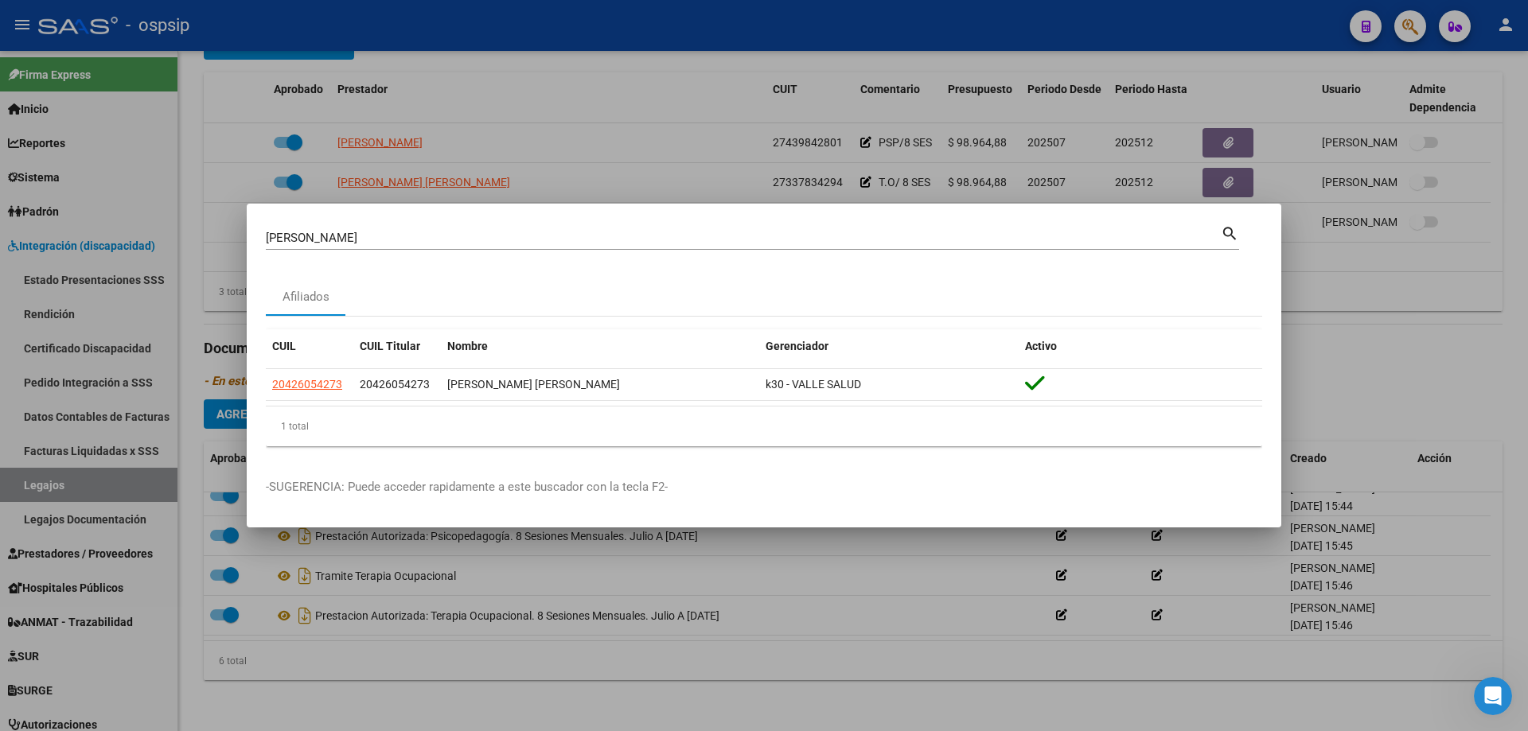
click at [1332, 287] on div at bounding box center [764, 365] width 1528 height 731
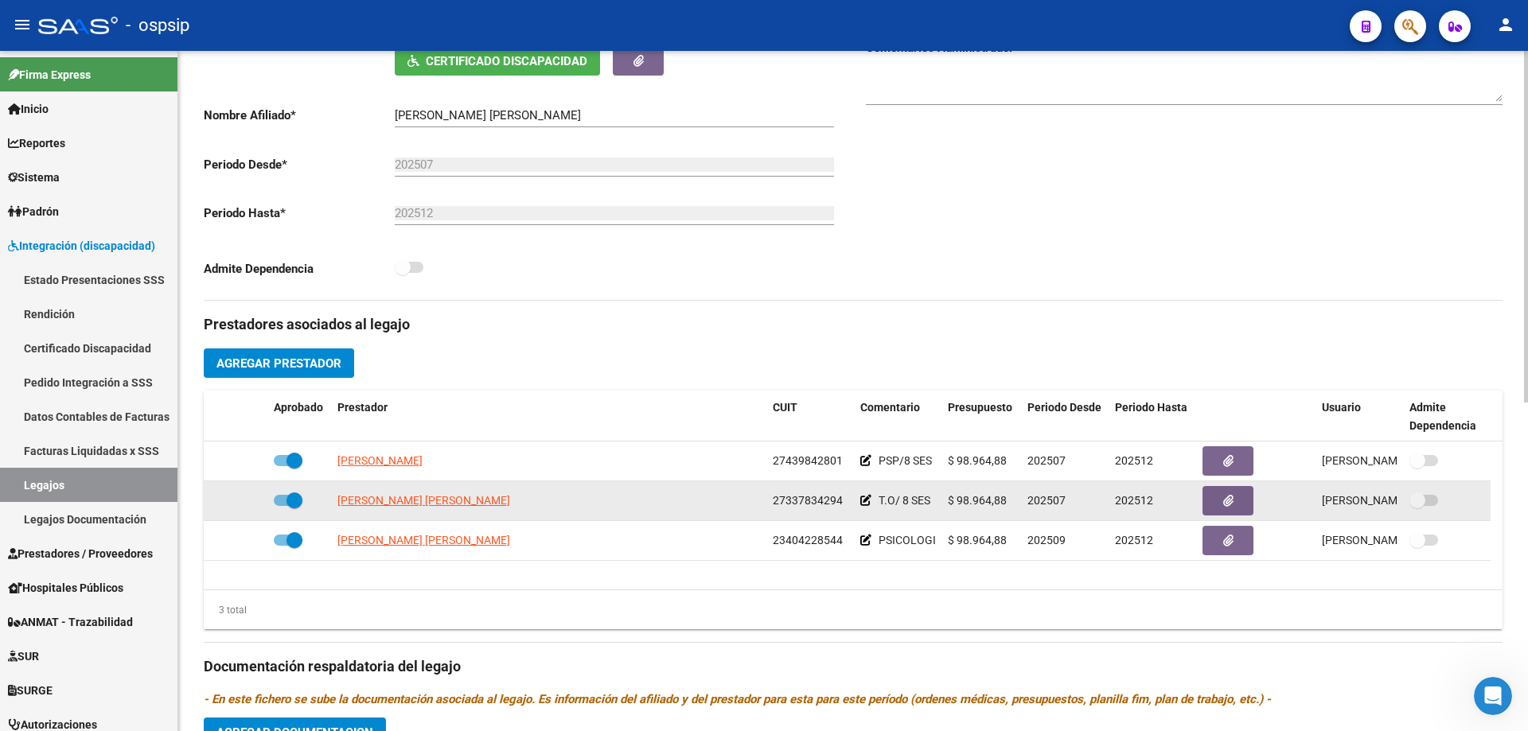
scroll to position [239, 0]
